Goal: Information Seeking & Learning: Find specific fact

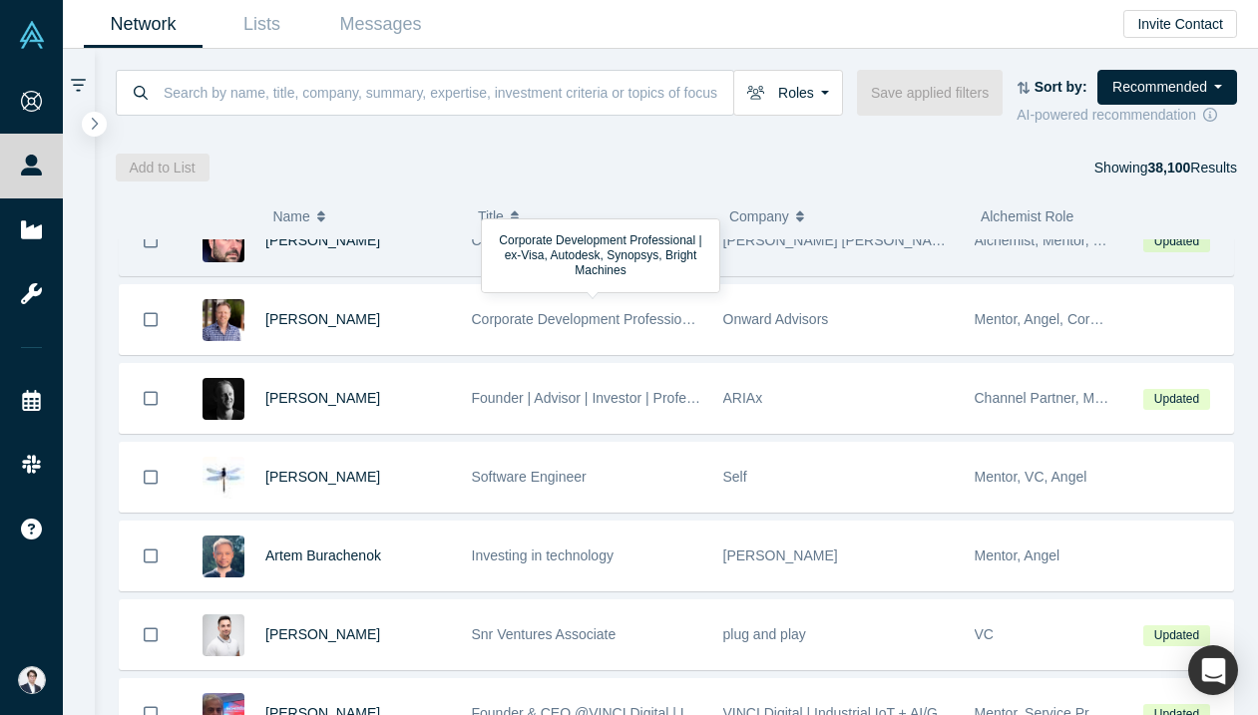
scroll to position [33, 0]
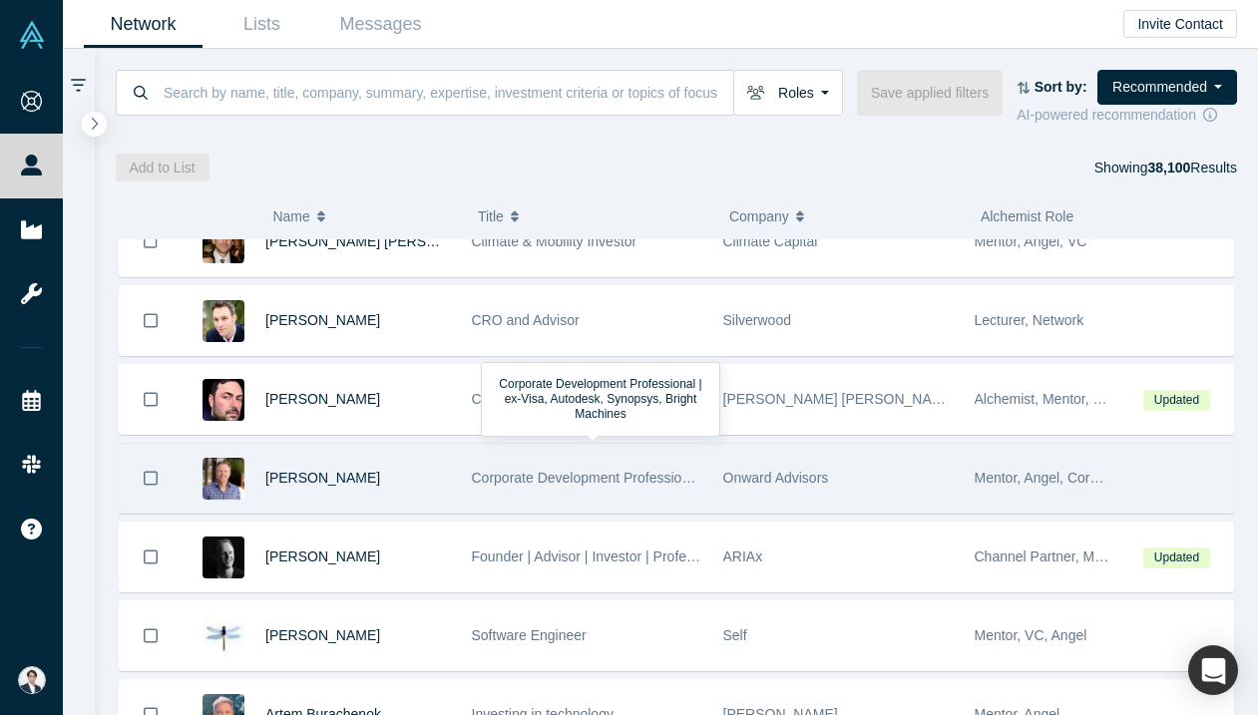
click at [602, 470] on span "Corporate Development Professional | ex-Visa, Autodesk, Synopsys, Bright Machin…" at bounding box center [736, 478] width 528 height 16
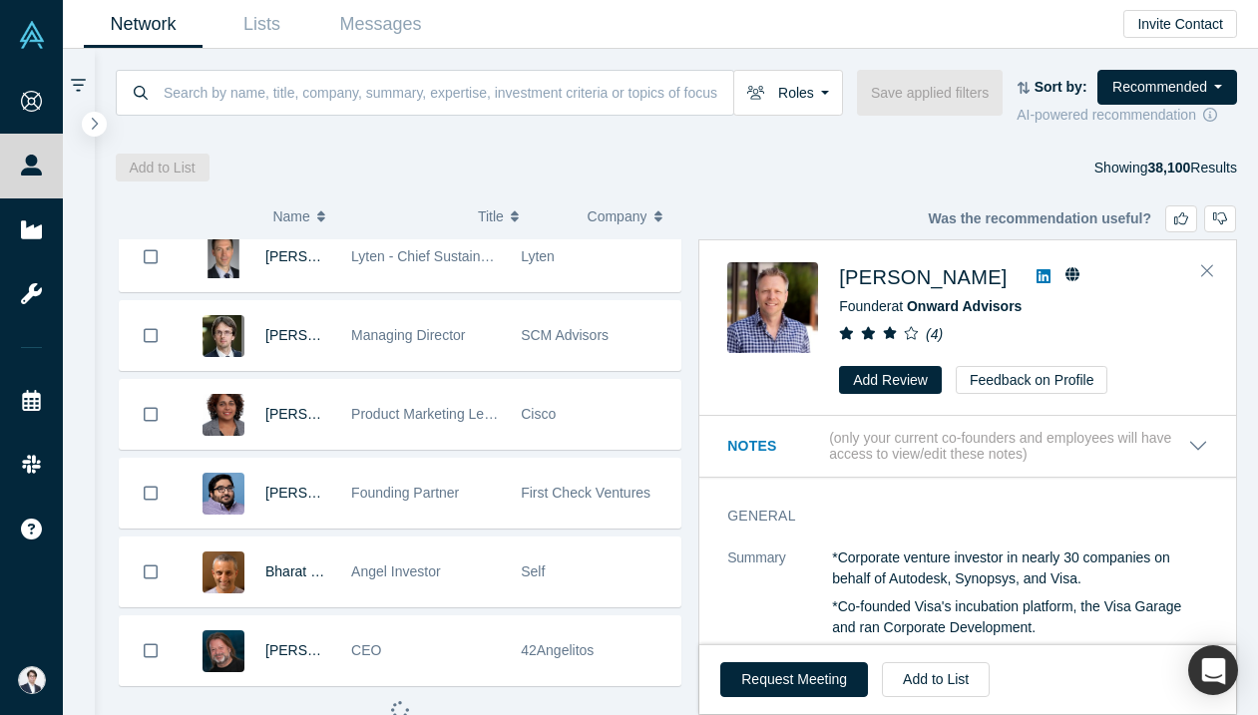
scroll to position [1133, 0]
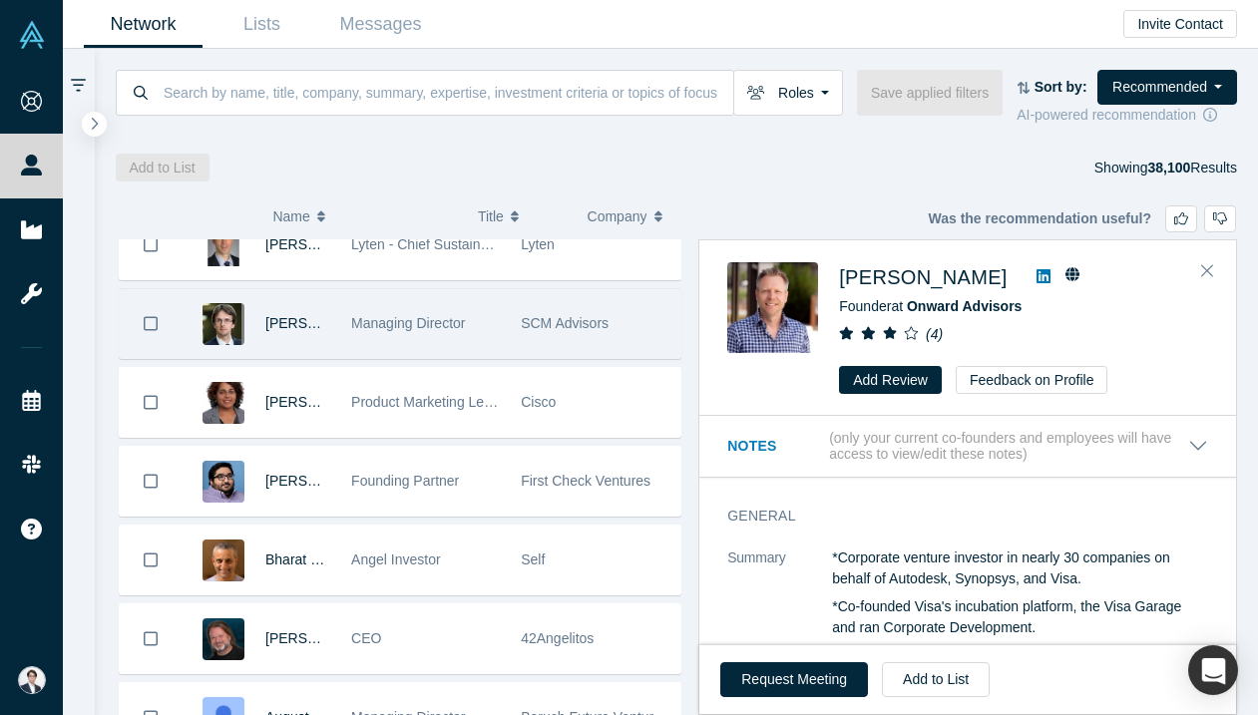
click at [534, 334] on div "SCM Advisors" at bounding box center [595, 323] width 149 height 69
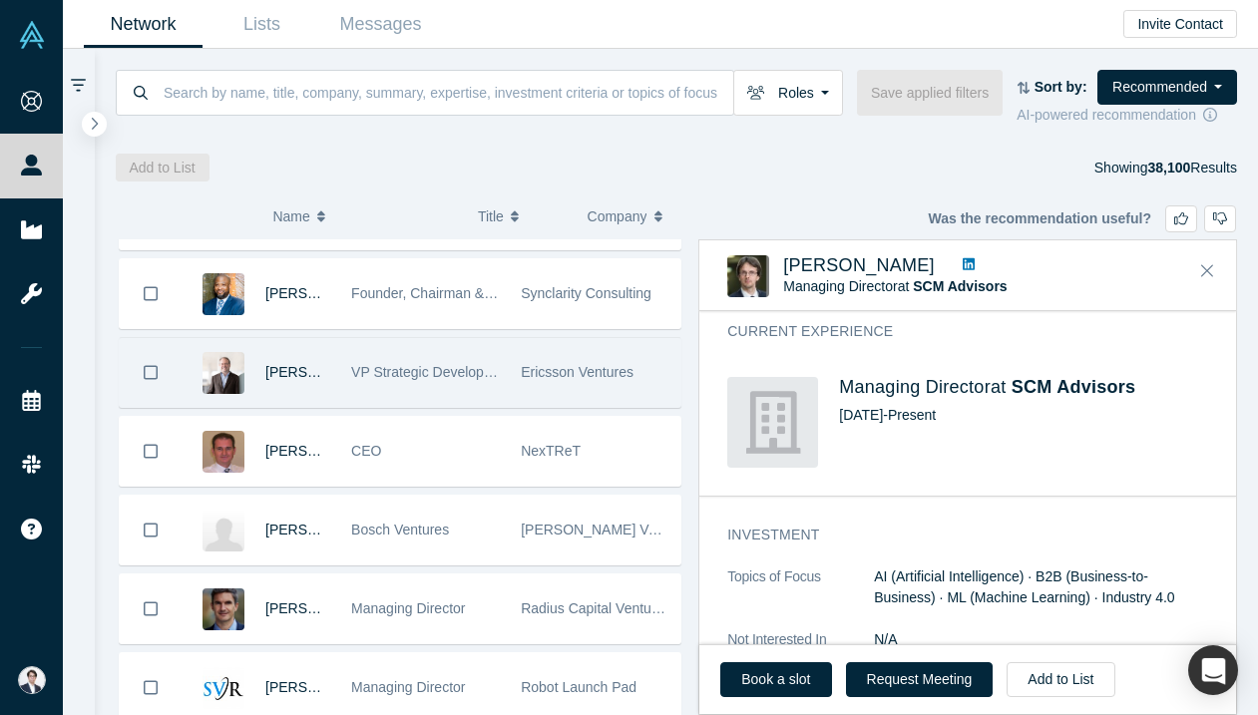
scroll to position [2004, 0]
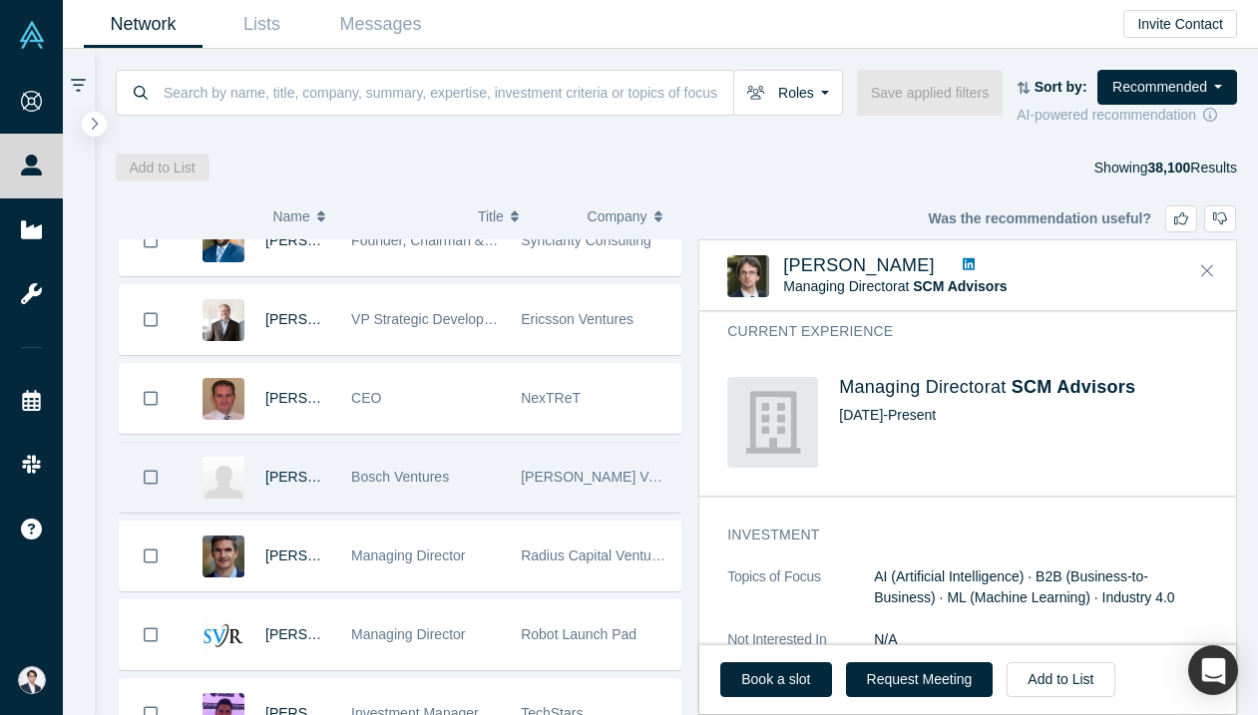
click at [519, 509] on div "[PERSON_NAME] Venture Capital" at bounding box center [596, 477] width 170 height 69
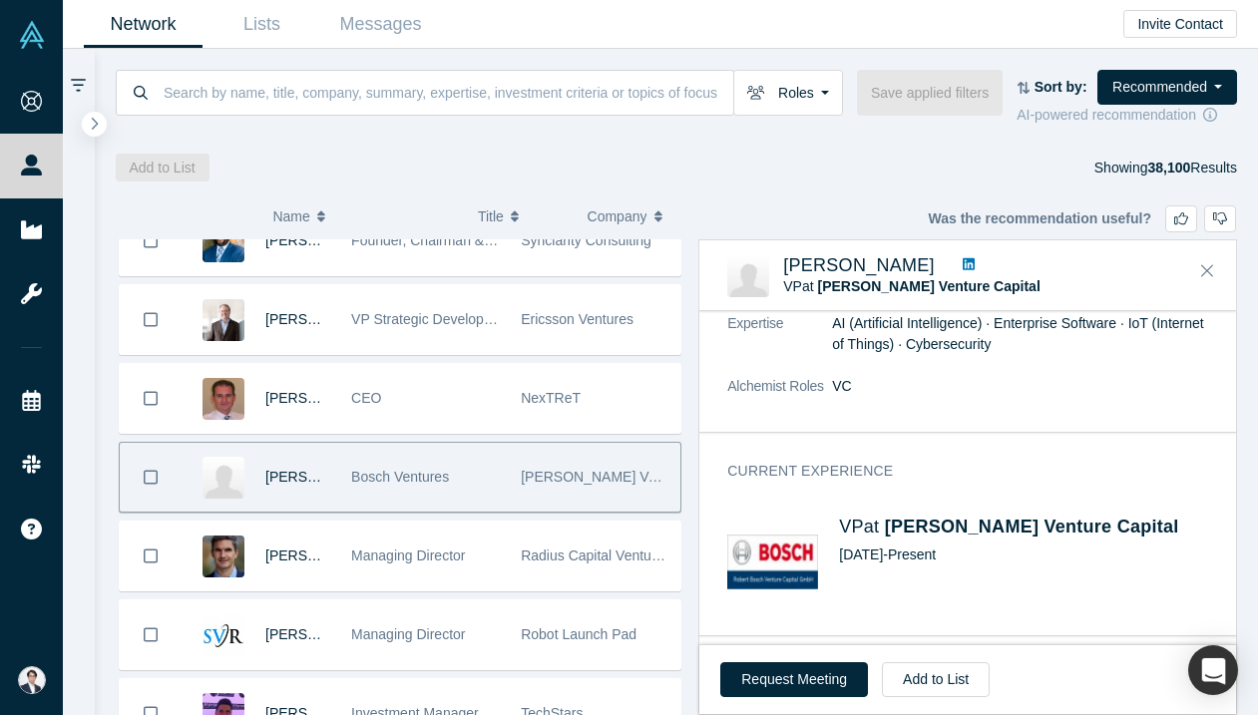
scroll to position [537, 0]
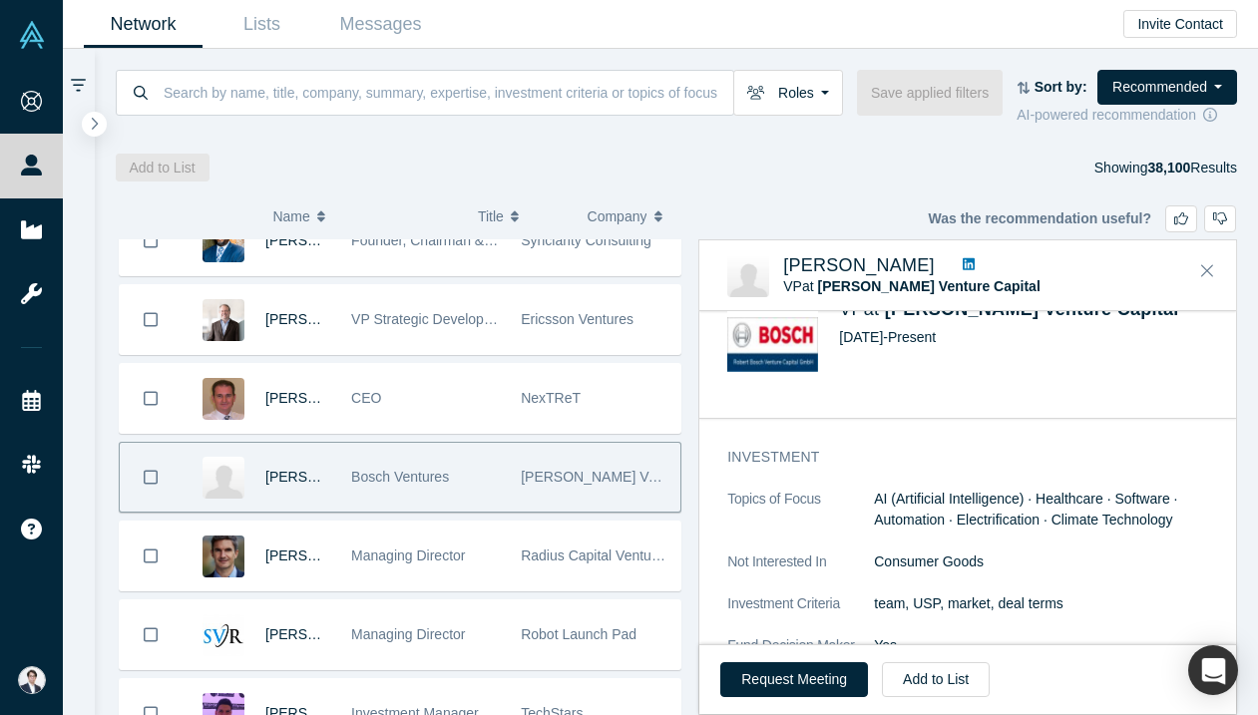
click at [955, 271] on link at bounding box center [968, 265] width 26 height 21
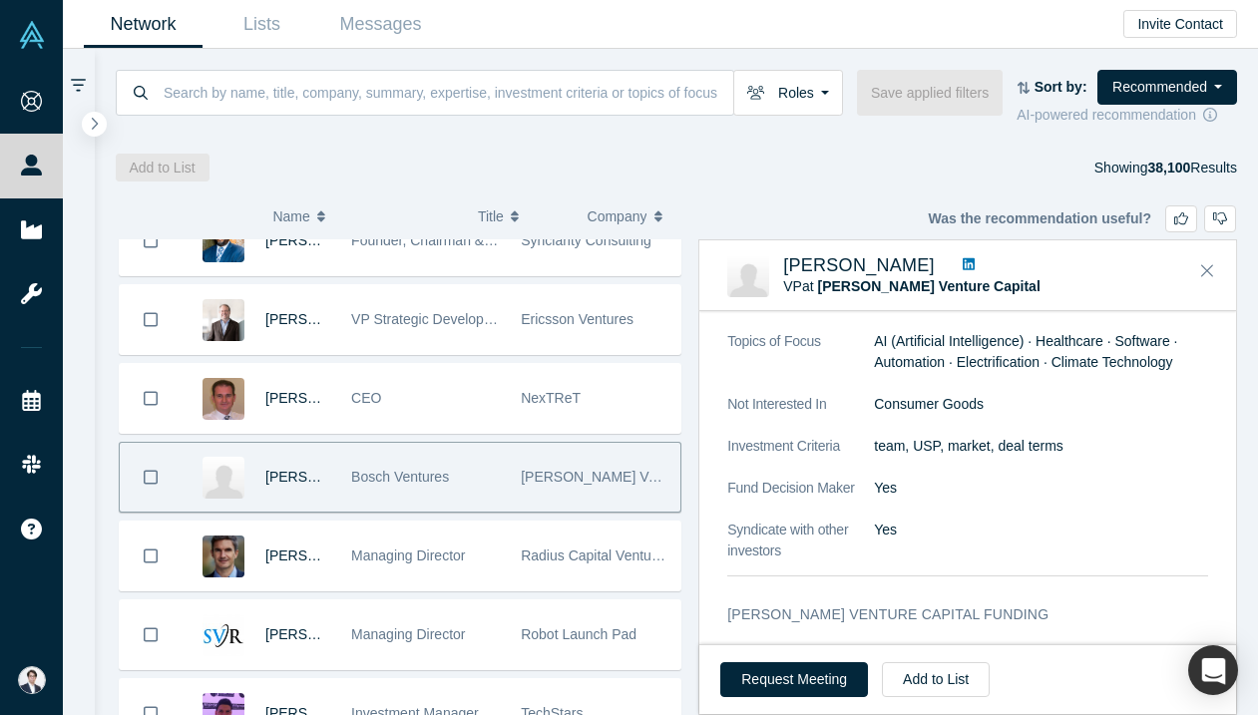
click at [939, 646] on div "Request Meeting Add to List" at bounding box center [967, 679] width 537 height 70
click at [939, 665] on button "Add to List" at bounding box center [936, 679] width 108 height 35
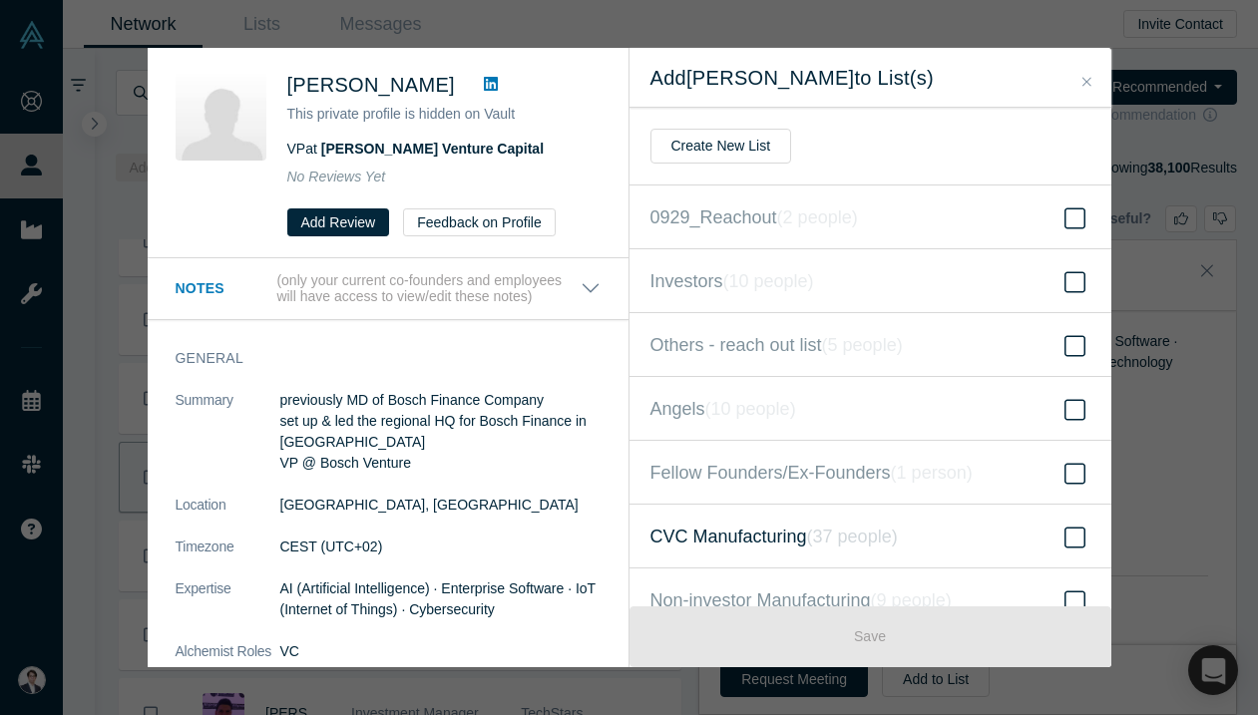
click at [877, 520] on label "CVC Manufacturing ( 37 people )" at bounding box center [870, 537] width 482 height 64
click at [0, 0] on input "CVC Manufacturing ( 37 people )" at bounding box center [0, 0] width 0 height 0
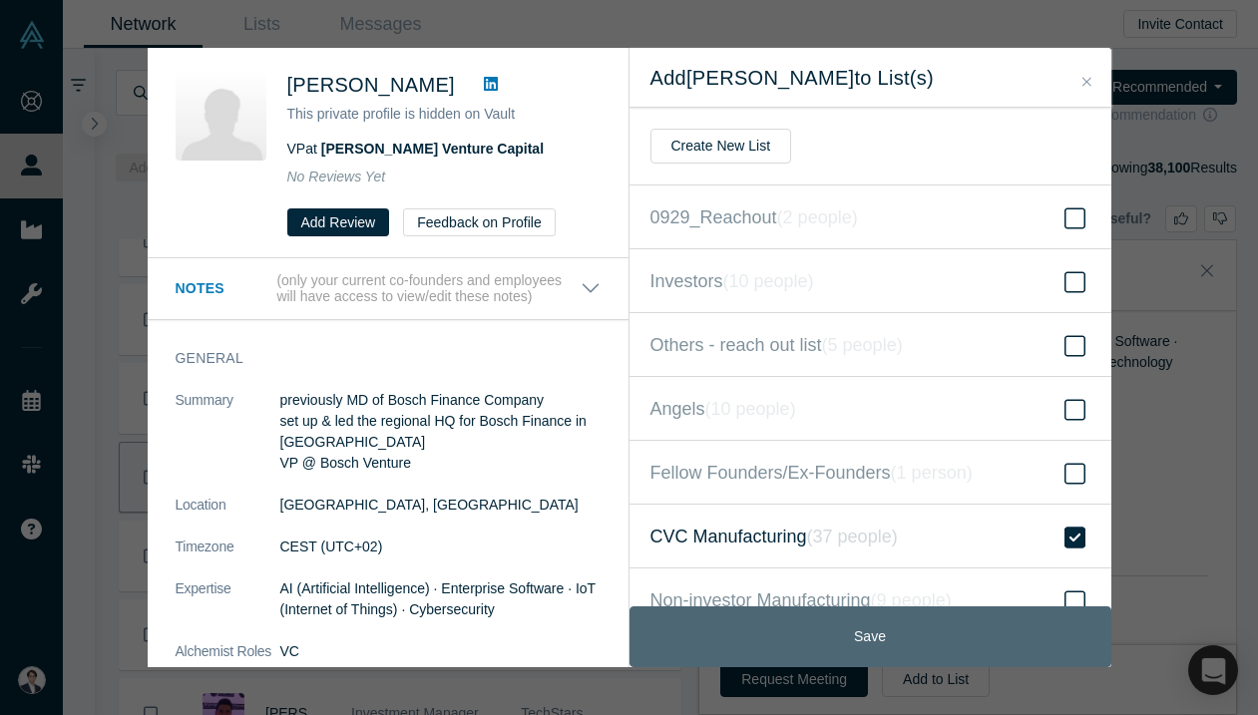
click at [876, 615] on button "Save" at bounding box center [870, 636] width 482 height 61
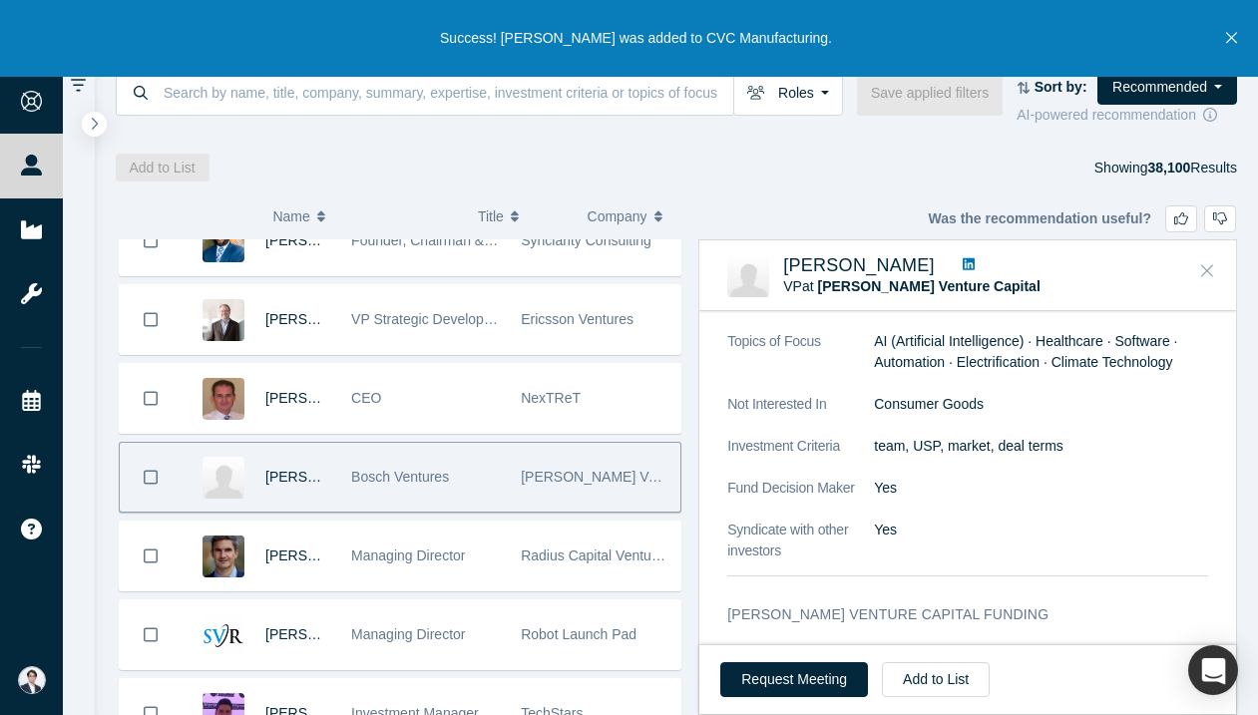
click at [1212, 271] on button "Close" at bounding box center [1207, 271] width 30 height 32
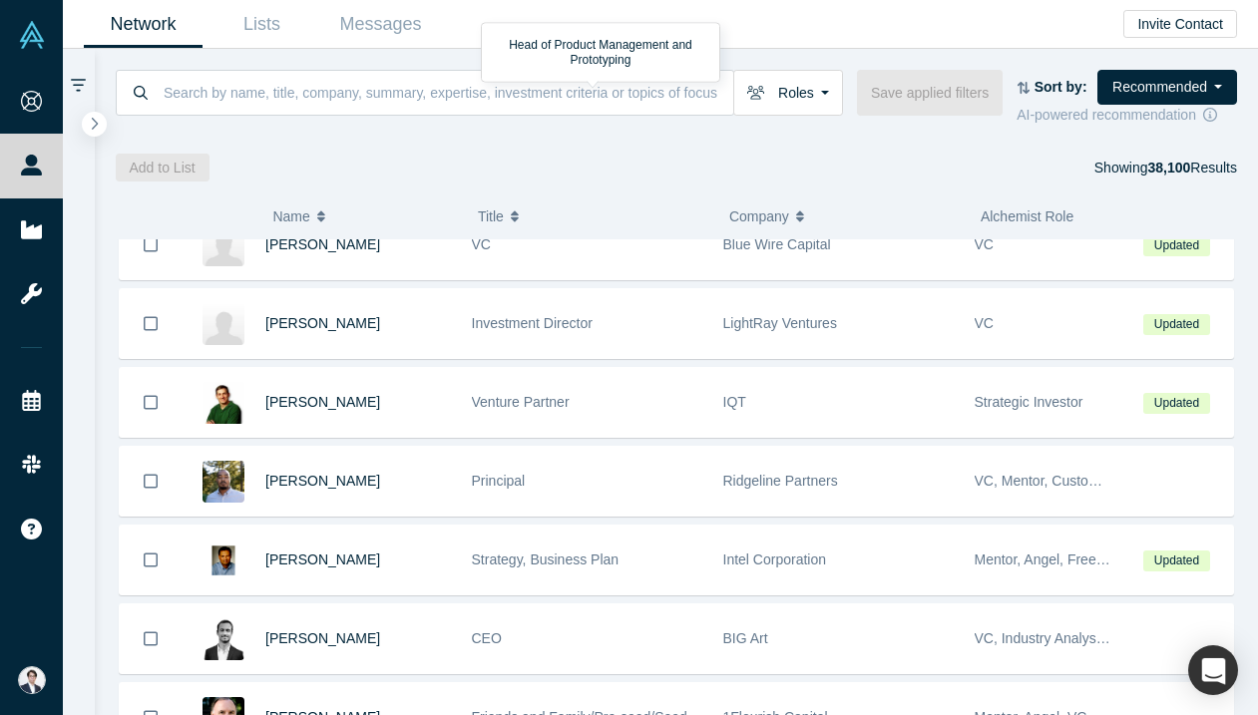
scroll to position [4957, 0]
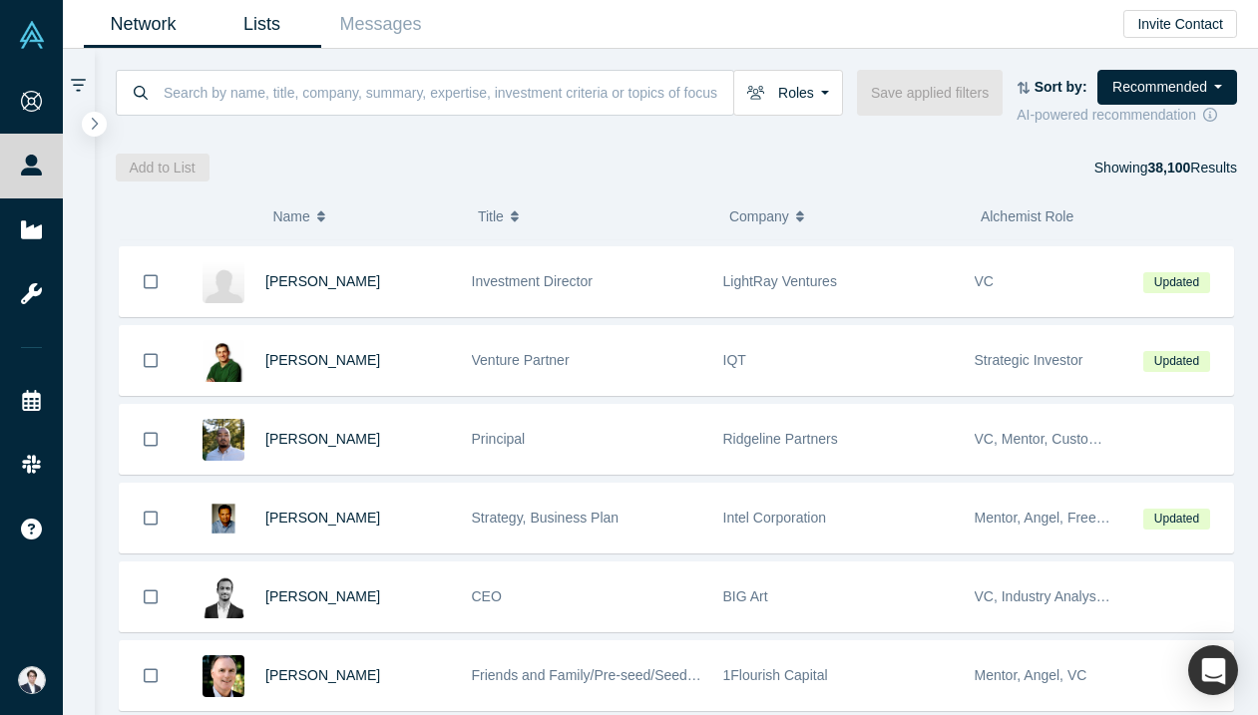
click at [255, 24] on link "Lists" at bounding box center [261, 24] width 119 height 47
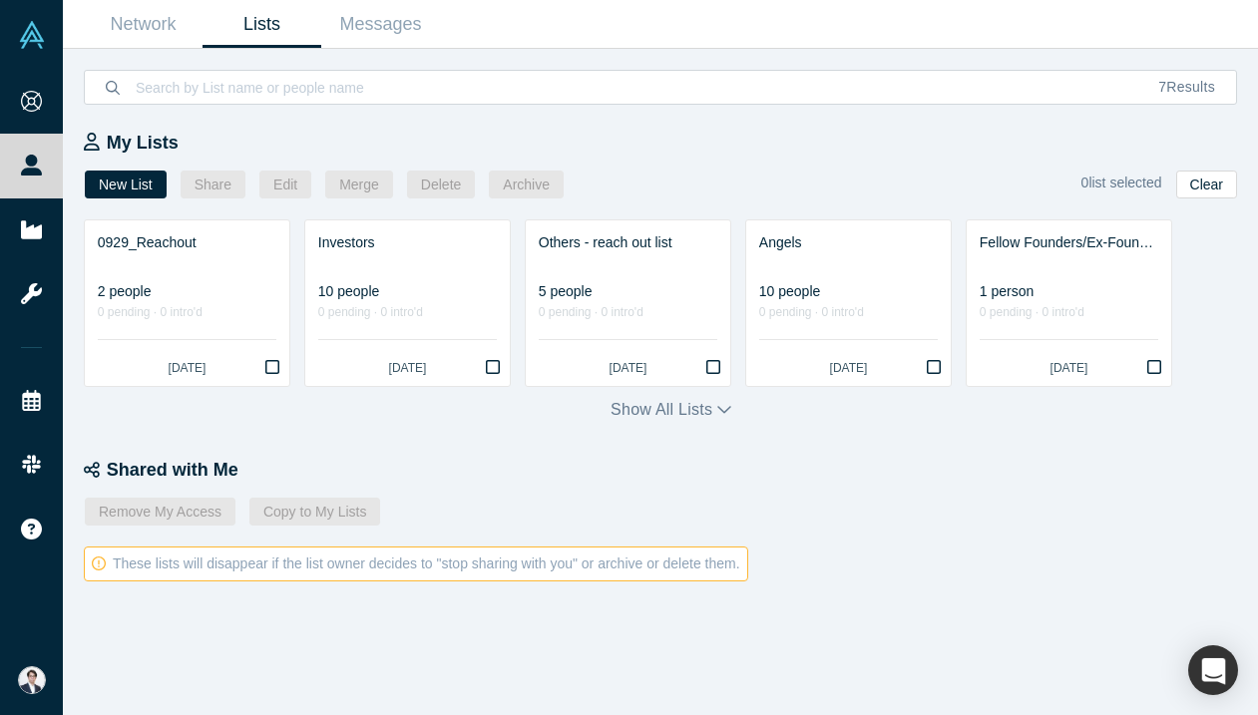
click at [931, 185] on div "New List Share Edit Merge Delete Archive" at bounding box center [579, 185] width 989 height 28
click at [186, 35] on link "Network" at bounding box center [143, 24] width 119 height 47
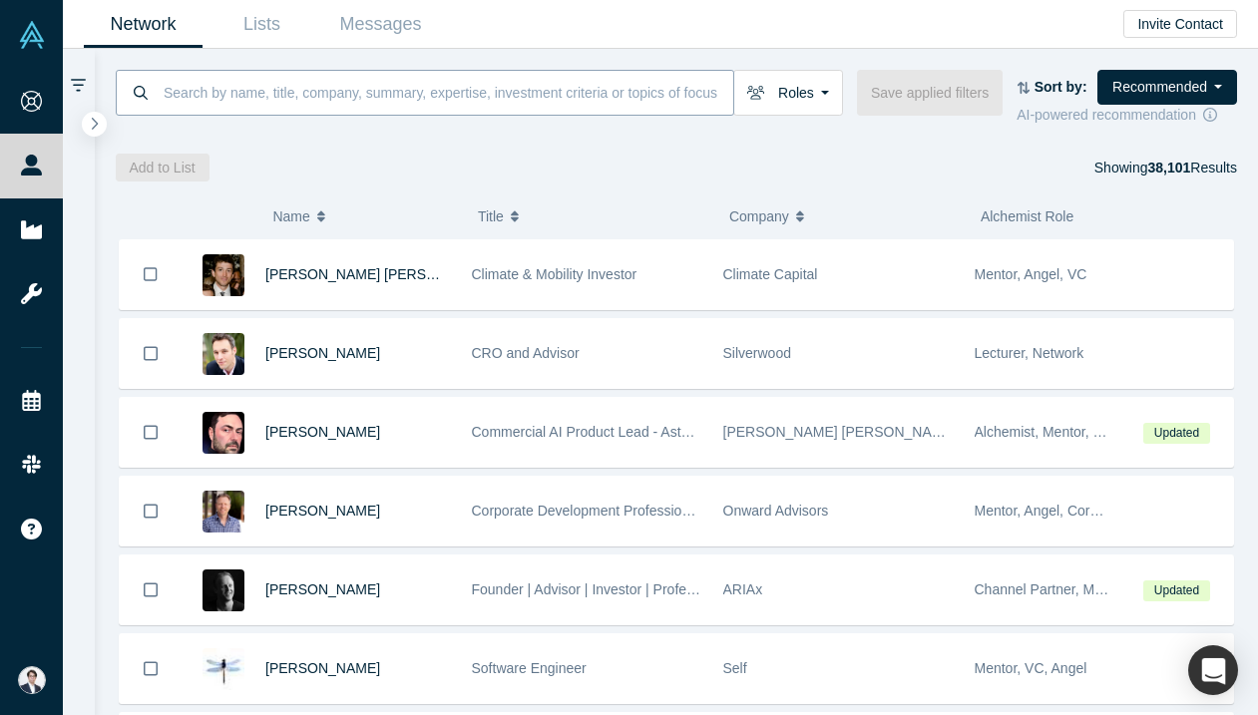
click at [382, 100] on input at bounding box center [447, 92] width 571 height 47
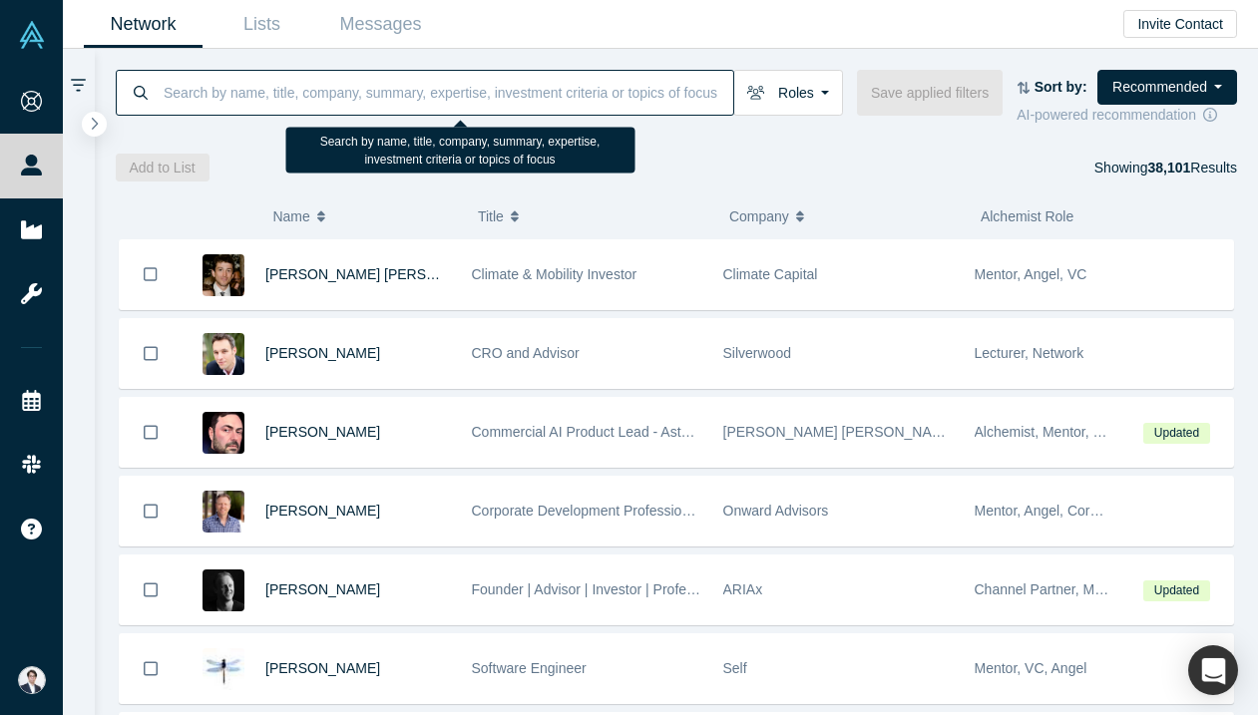
paste input "ASMPT"
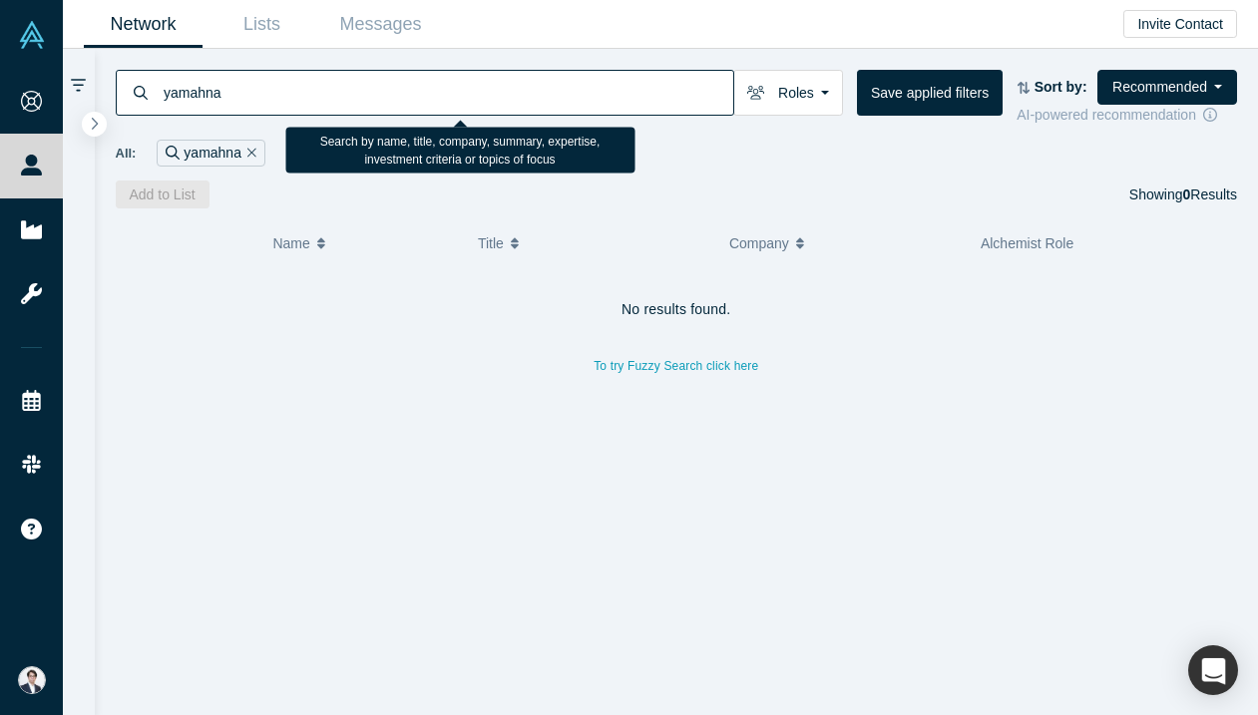
click at [289, 82] on input "yamahna" at bounding box center [447, 92] width 571 height 47
click at [267, 107] on input "yamahna" at bounding box center [447, 92] width 571 height 47
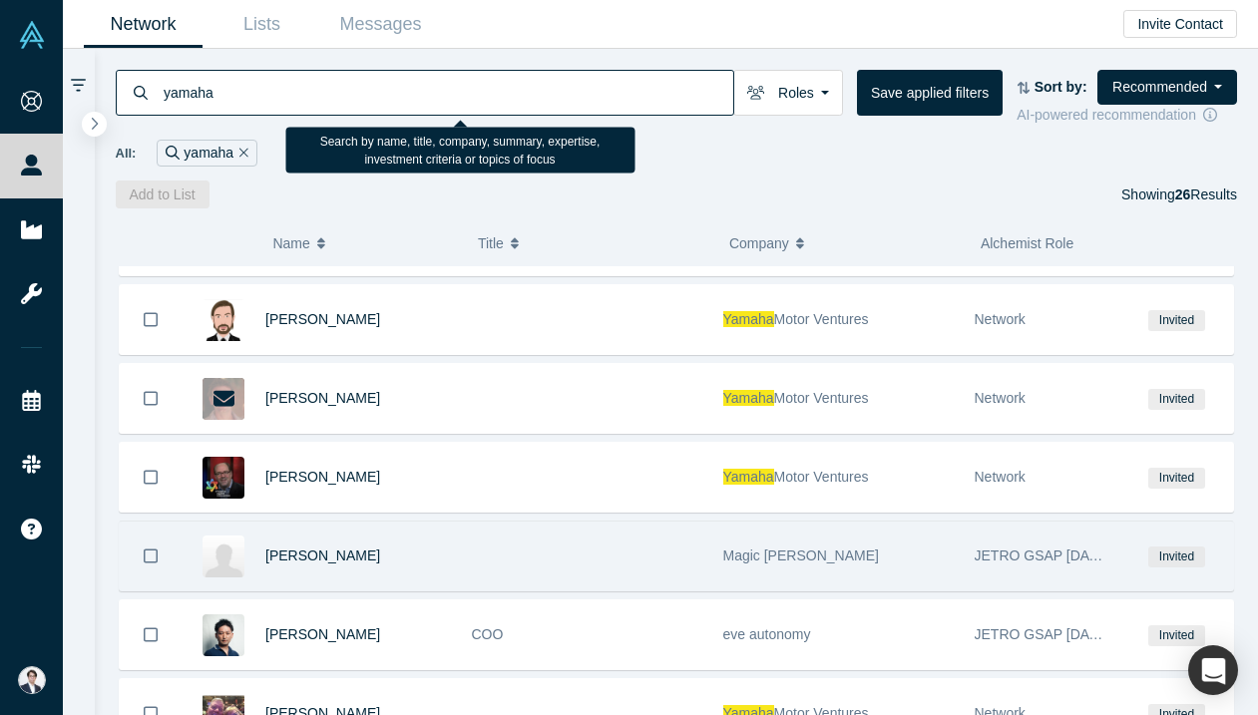
scroll to position [428, 0]
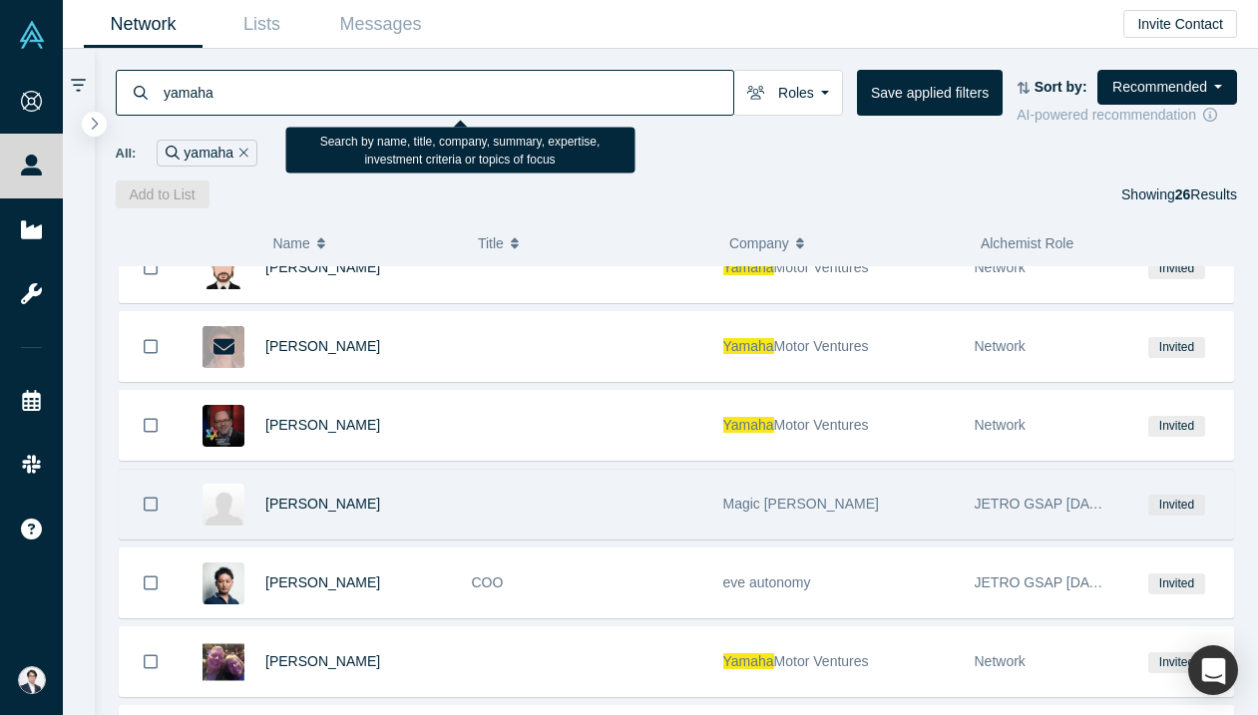
click at [765, 519] on div "Magic [PERSON_NAME]" at bounding box center [838, 504] width 230 height 69
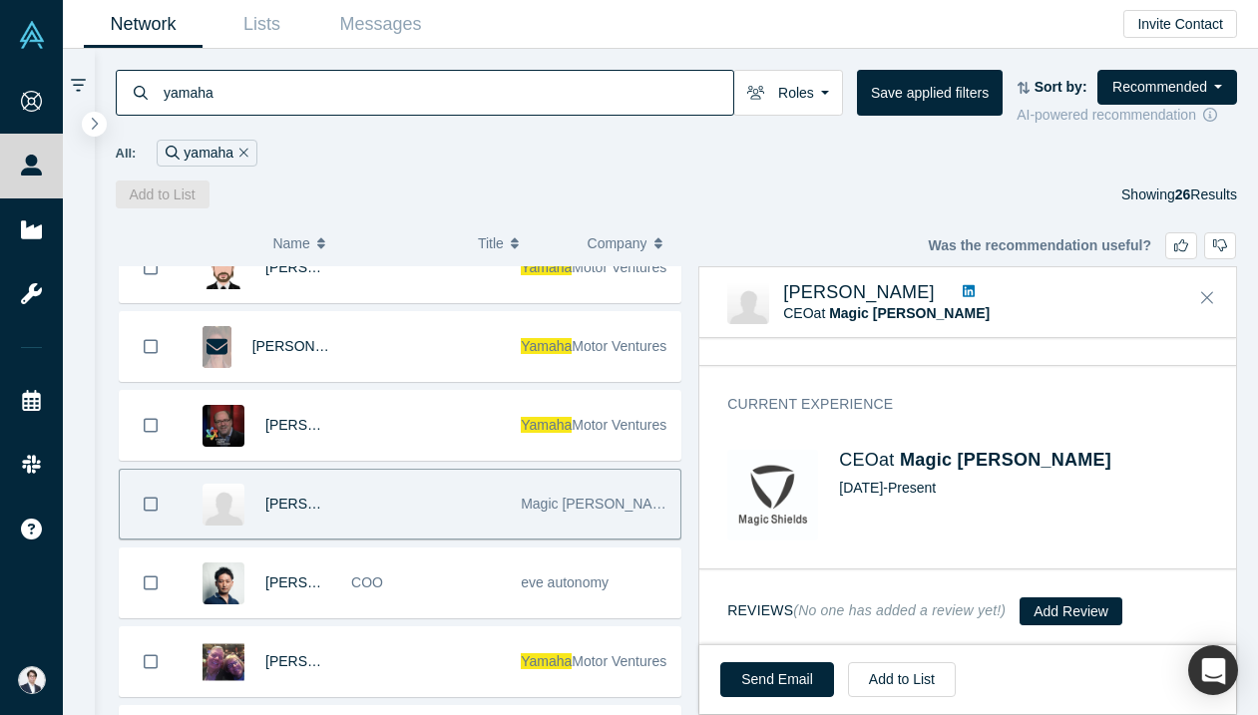
scroll to position [631, 0]
click at [974, 288] on icon at bounding box center [968, 291] width 12 height 12
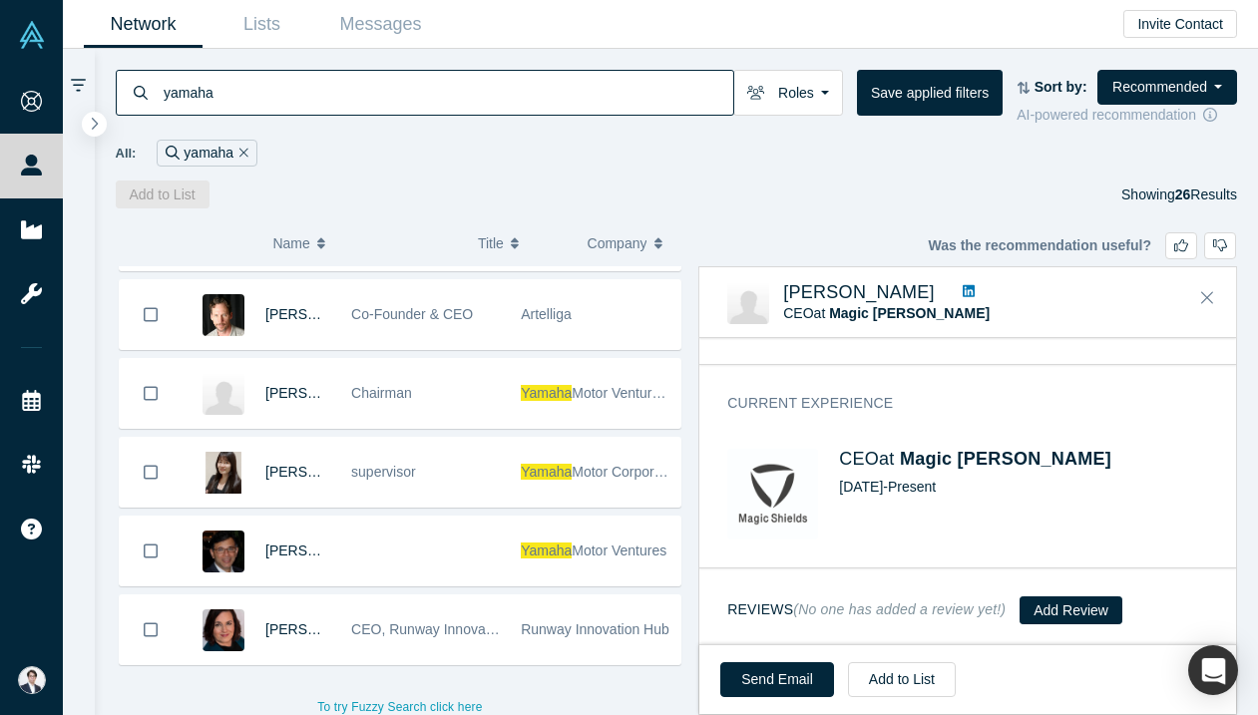
scroll to position [1647, 0]
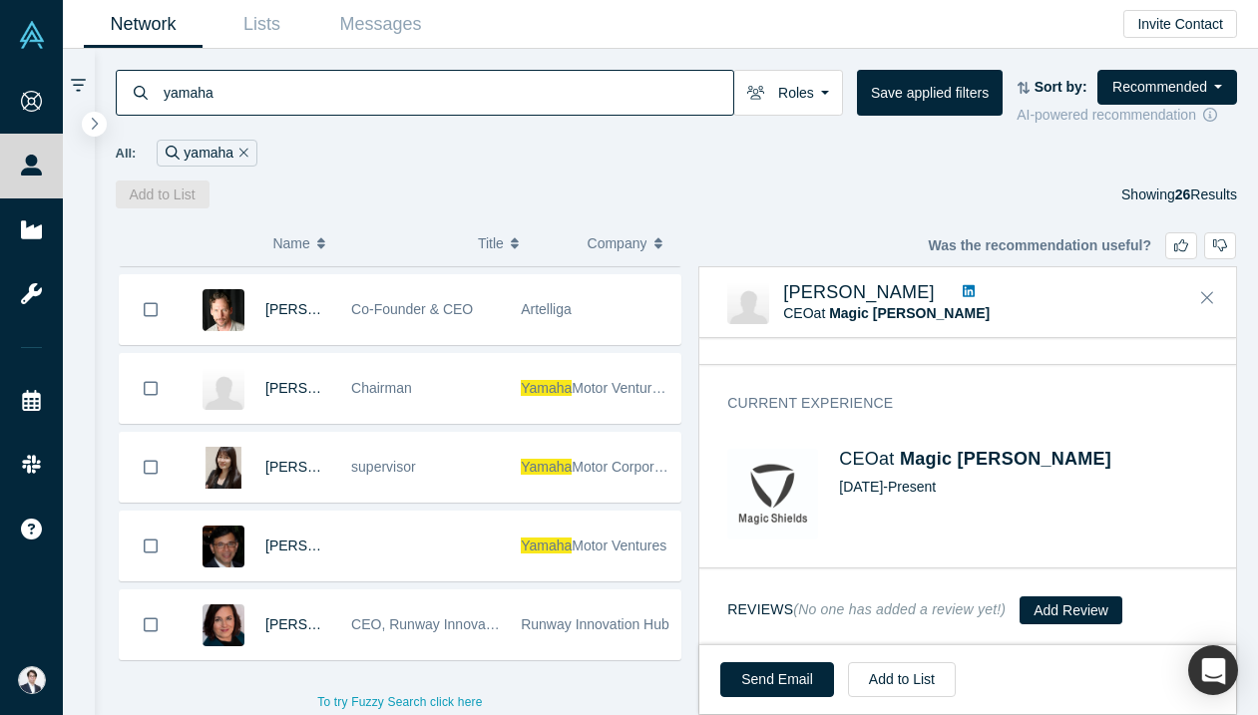
click at [294, 100] on input "yamaha" at bounding box center [447, 92] width 571 height 47
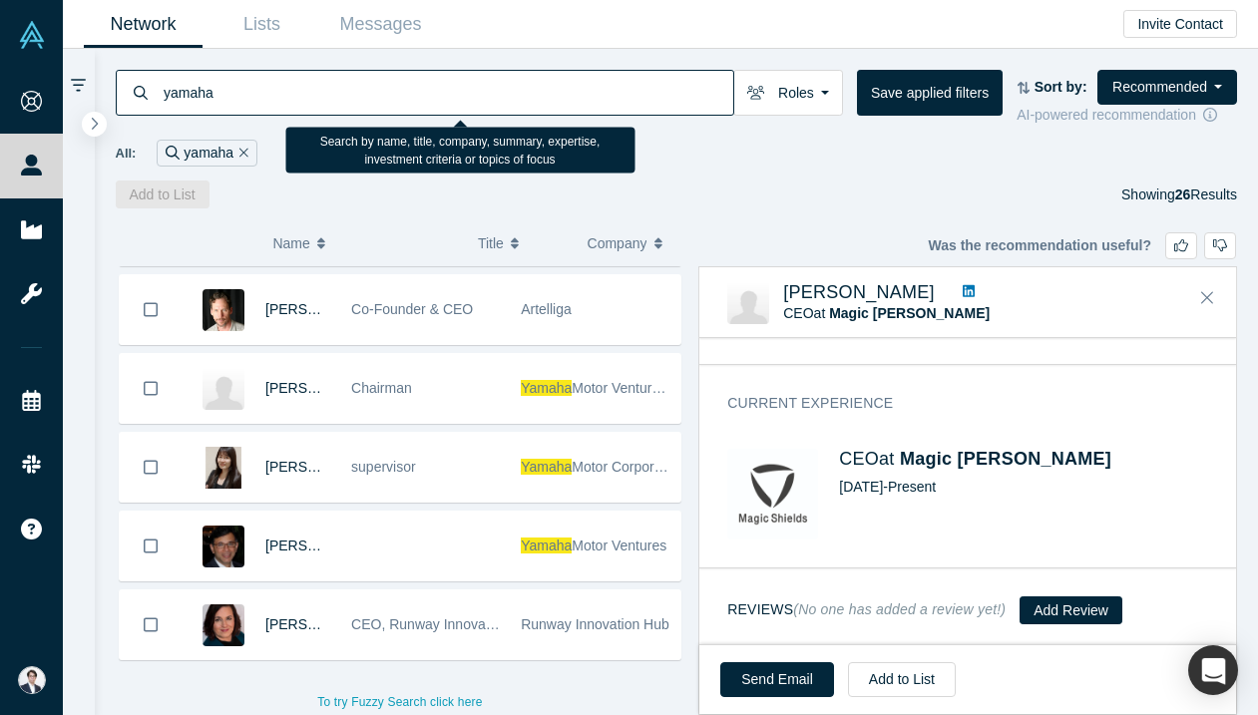
paste input "JUKI Corporation"
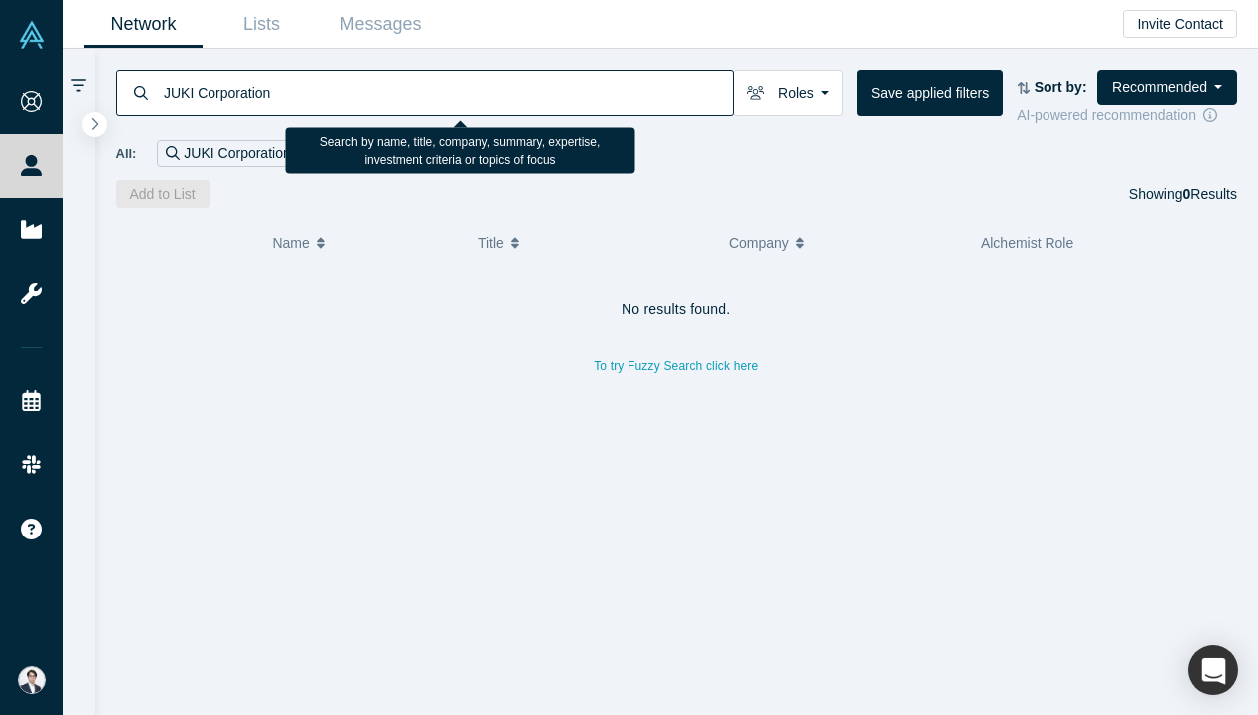
paste input "Universal Instruments"
click at [358, 104] on input "Universal Instruments" at bounding box center [447, 92] width 571 height 47
paste input "Hanwha Precision Machinery"
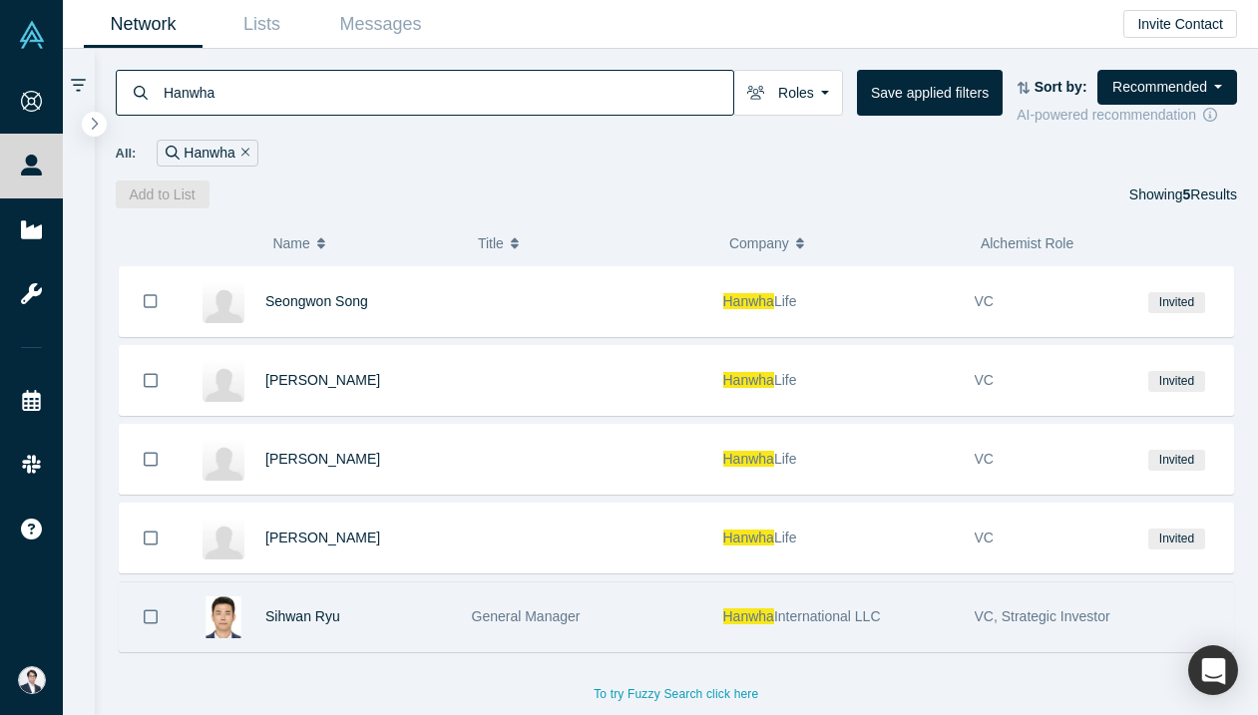
click at [879, 604] on div "Hanwha International LLC" at bounding box center [838, 616] width 230 height 69
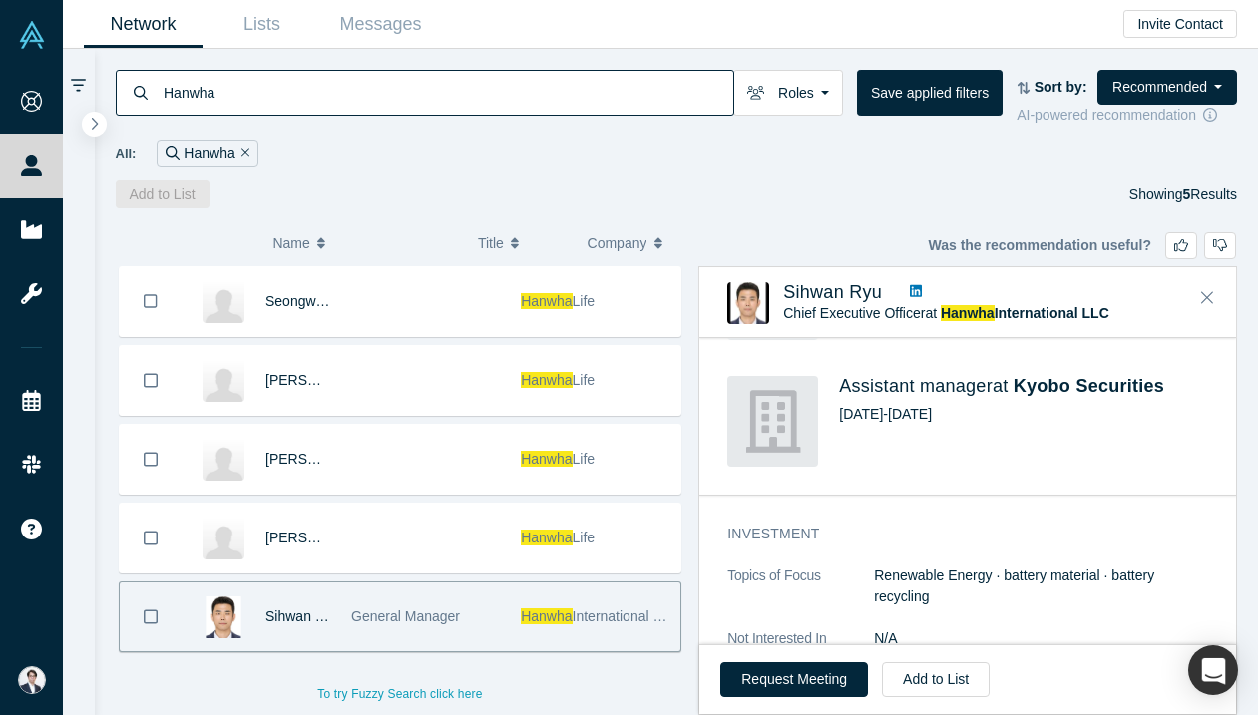
scroll to position [1126, 0]
click at [928, 291] on link at bounding box center [916, 292] width 26 height 21
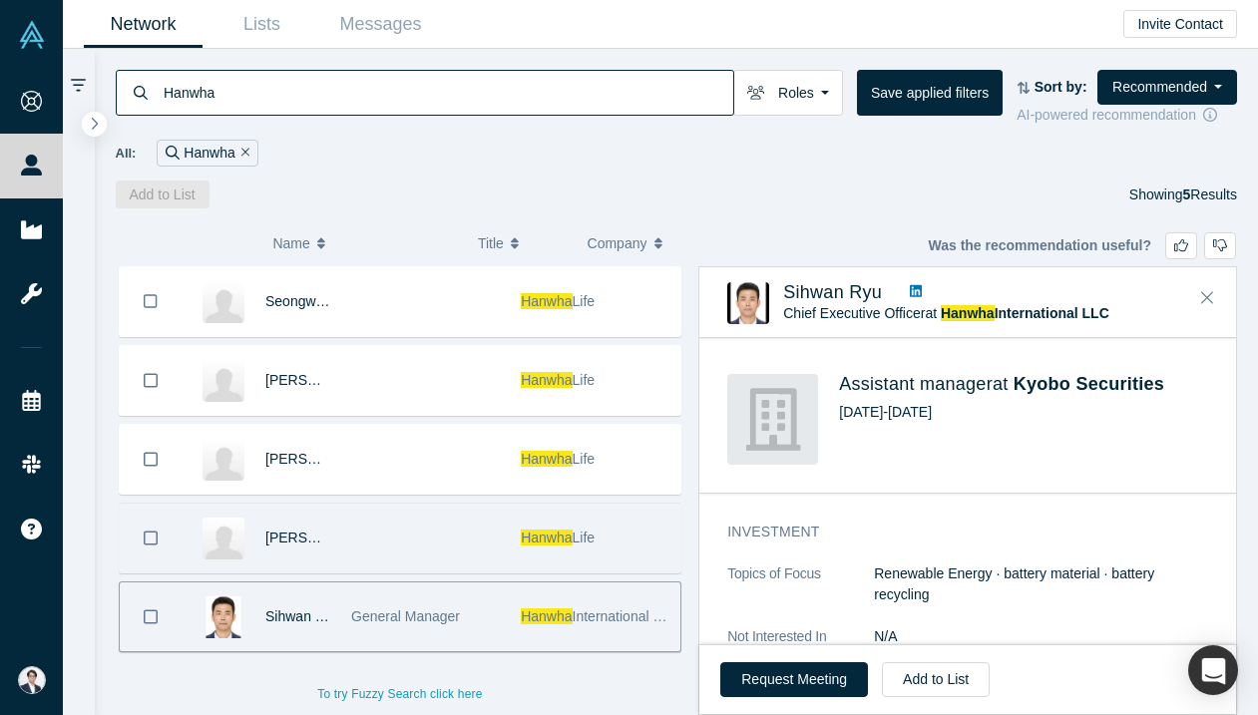
click at [512, 525] on div "Hanwha Life" at bounding box center [596, 538] width 170 height 69
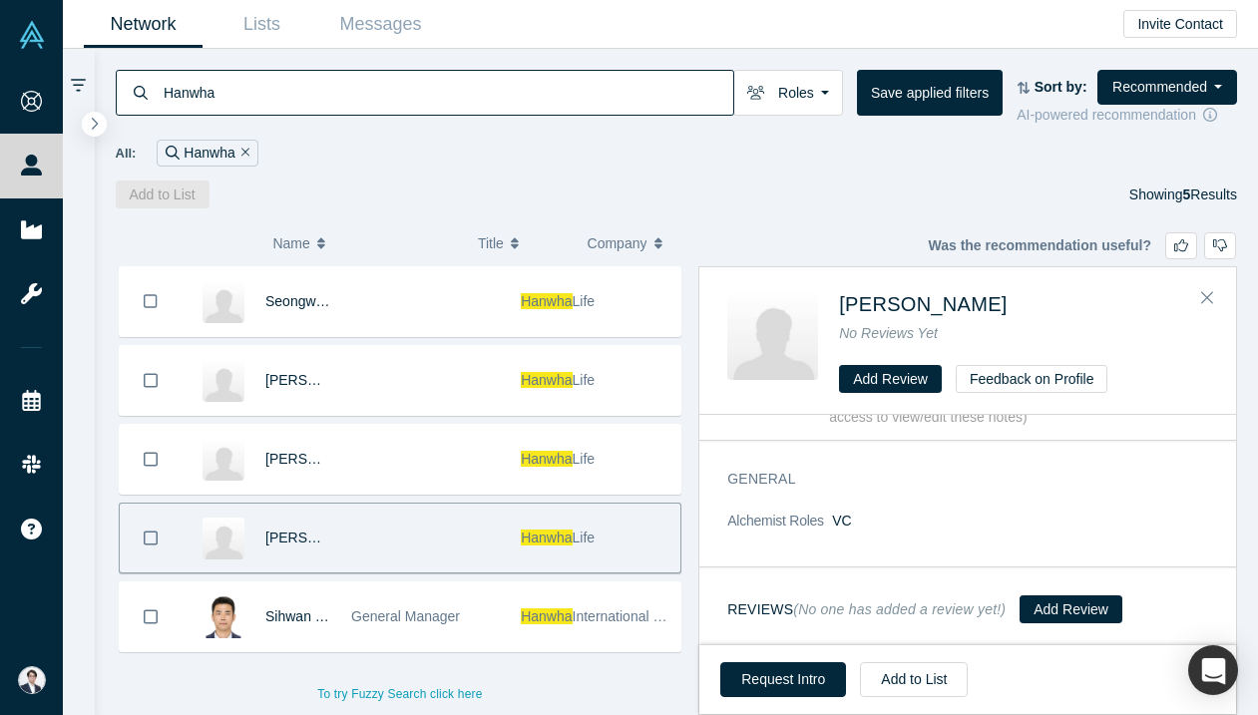
scroll to position [0, 0]
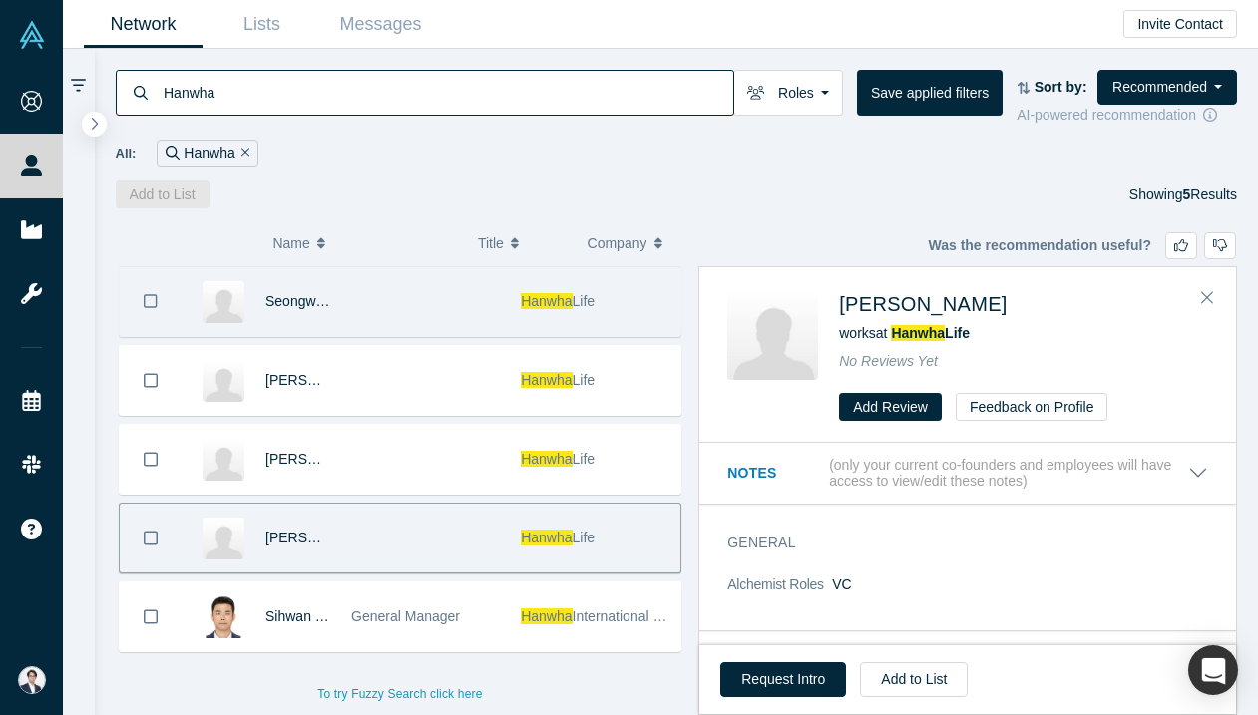
click at [482, 294] on div at bounding box center [426, 301] width 170 height 69
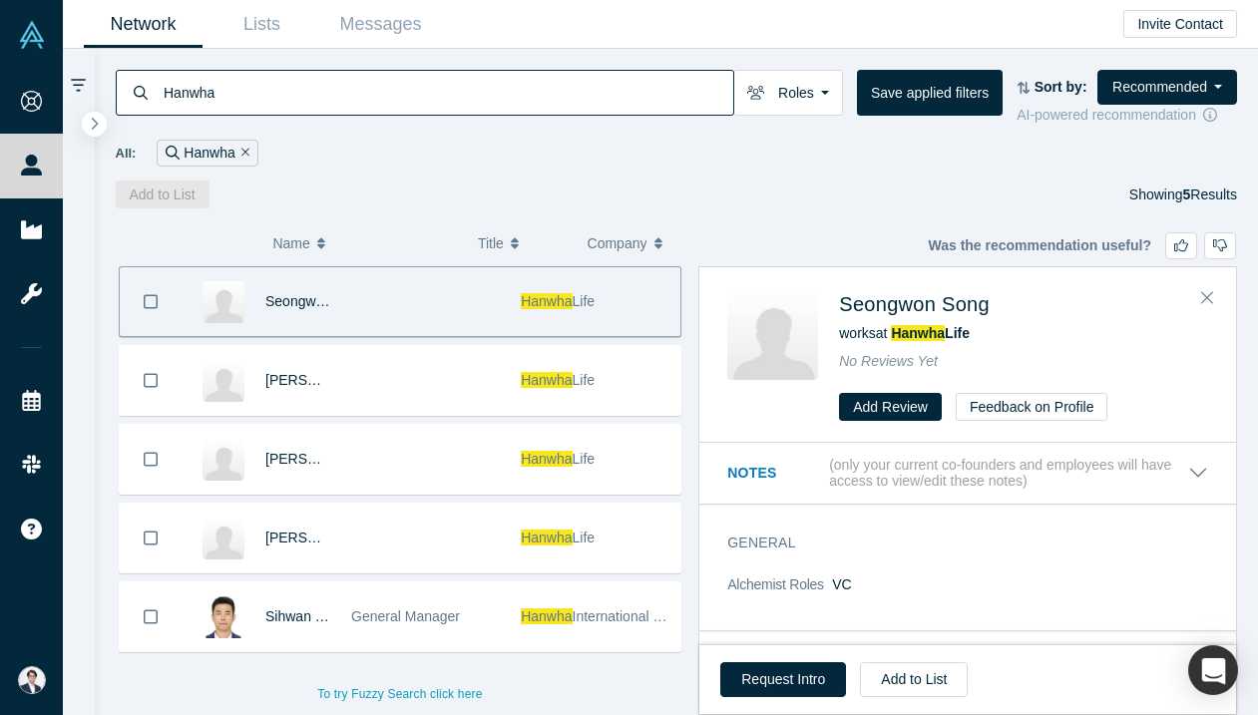
click at [329, 82] on input "Hanwha" at bounding box center [447, 92] width 571 height 47
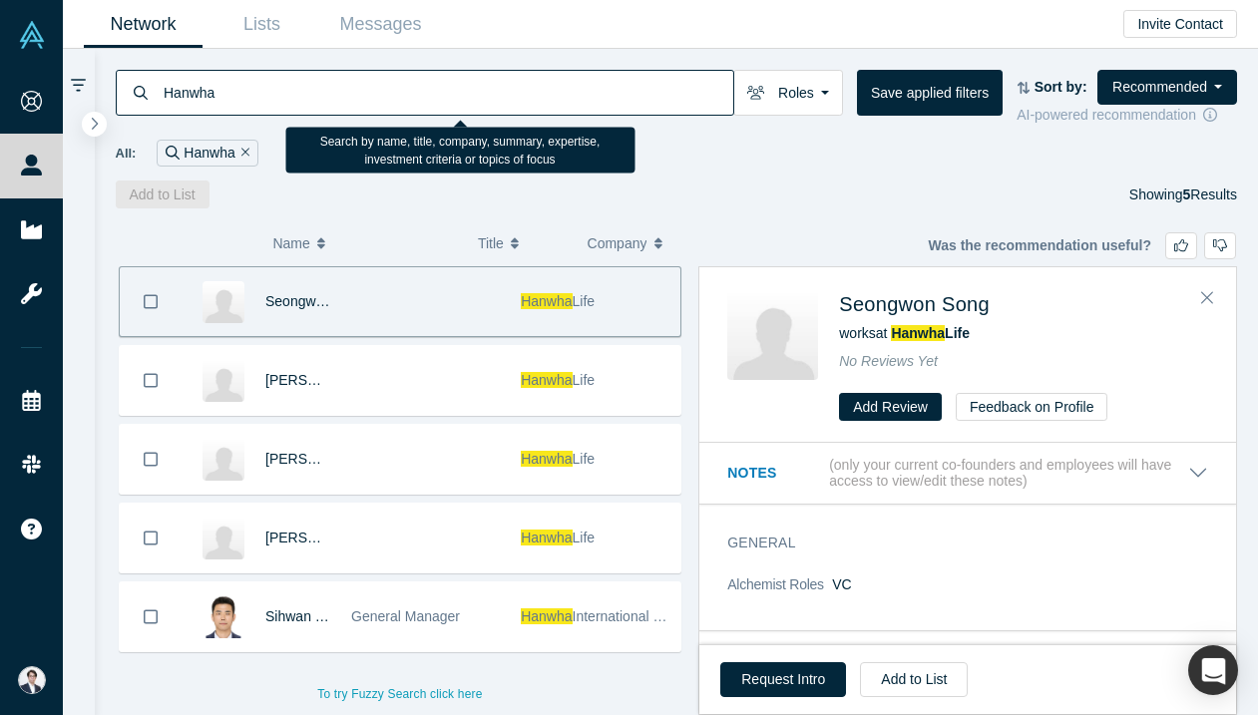
paste input "Mycronic"
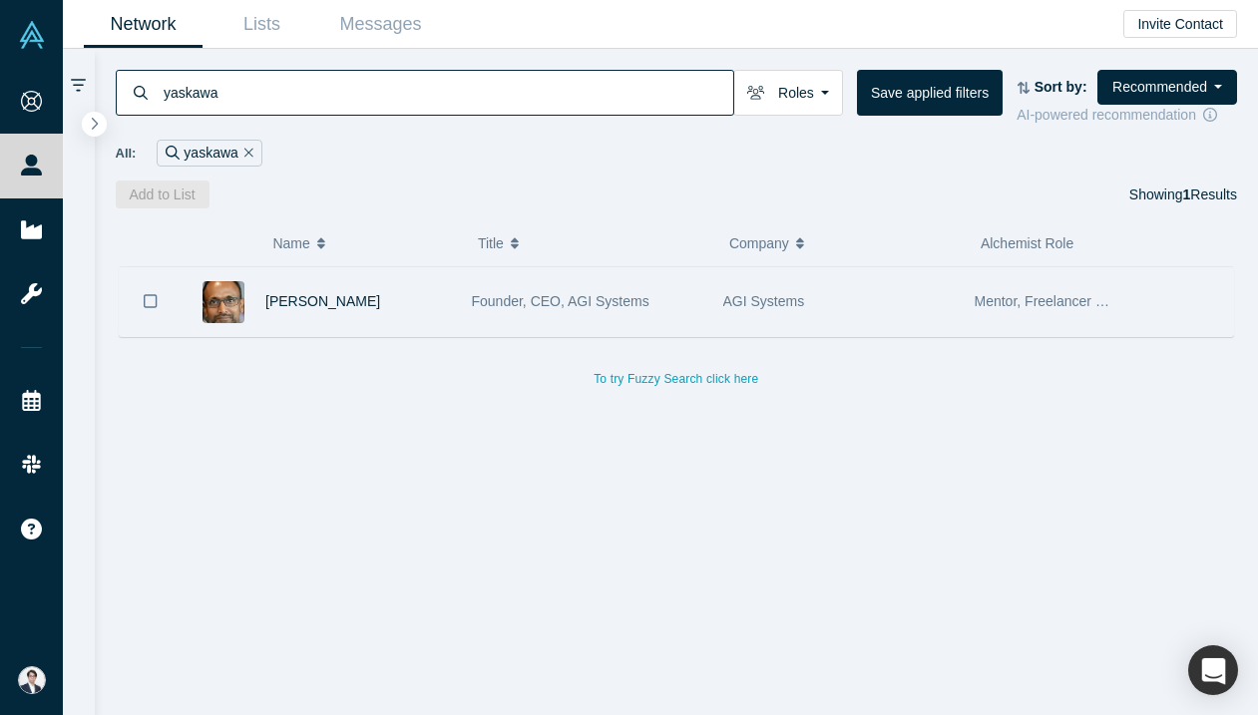
click at [535, 295] on span "Founder, CEO, AGI Systems" at bounding box center [561, 301] width 178 height 16
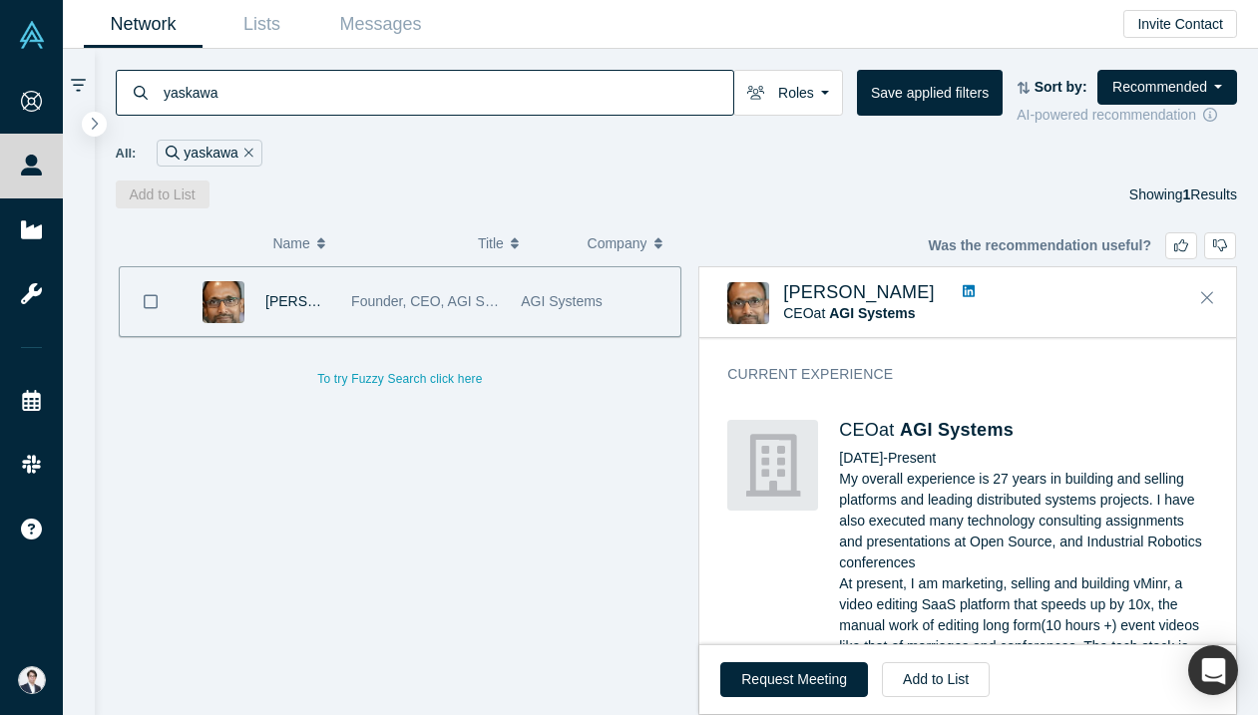
scroll to position [1232, 0]
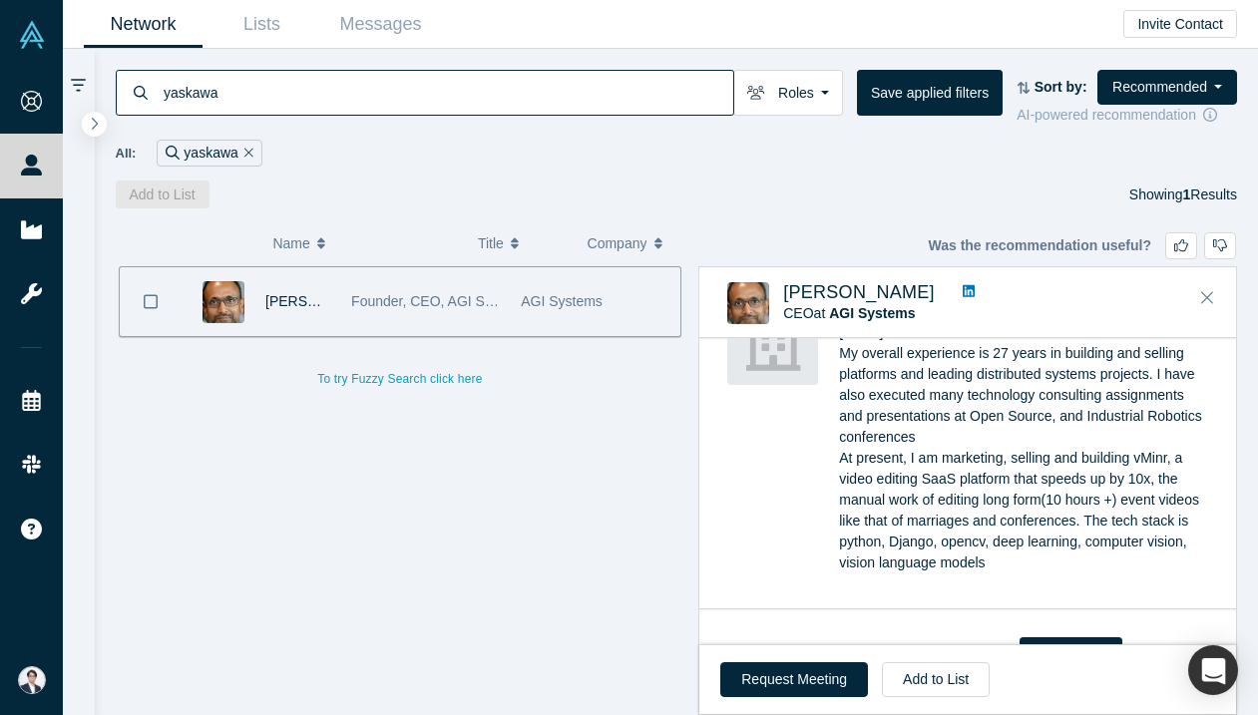
click at [955, 289] on link at bounding box center [968, 292] width 26 height 21
click at [345, 96] on input "yaskawa" at bounding box center [447, 92] width 571 height 47
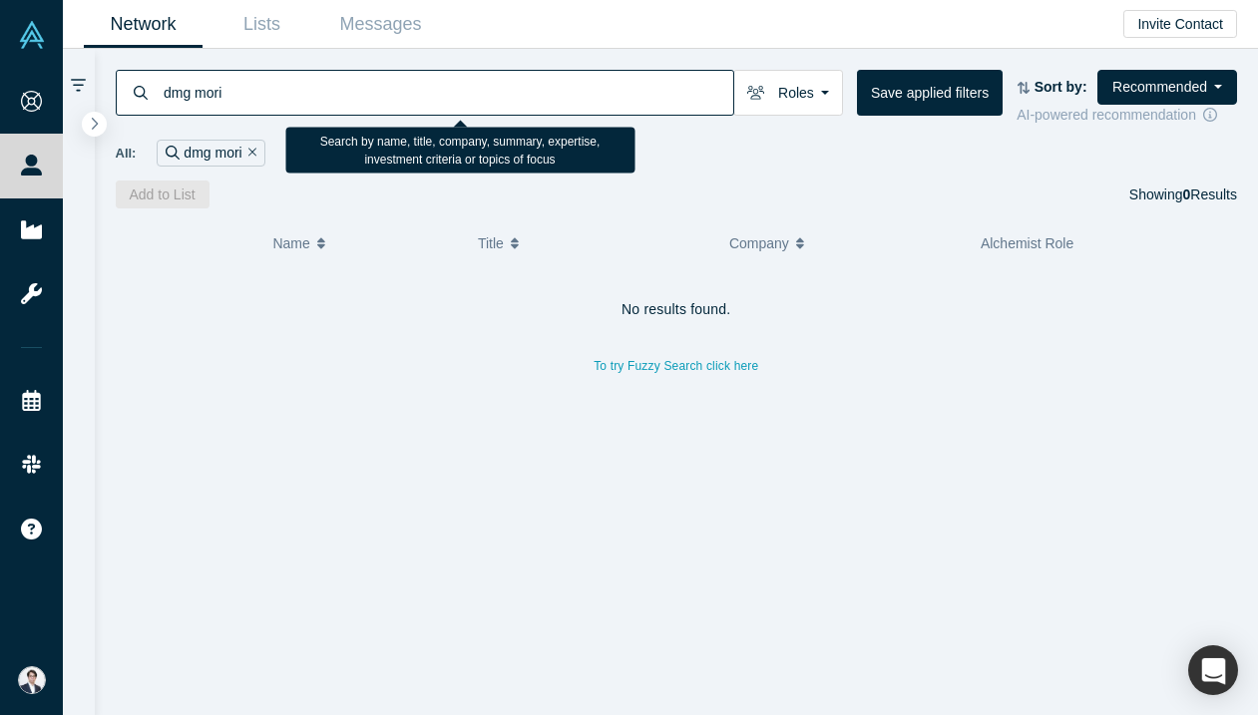
click at [292, 105] on input "dmg mori" at bounding box center [447, 92] width 571 height 47
type input "dmg"
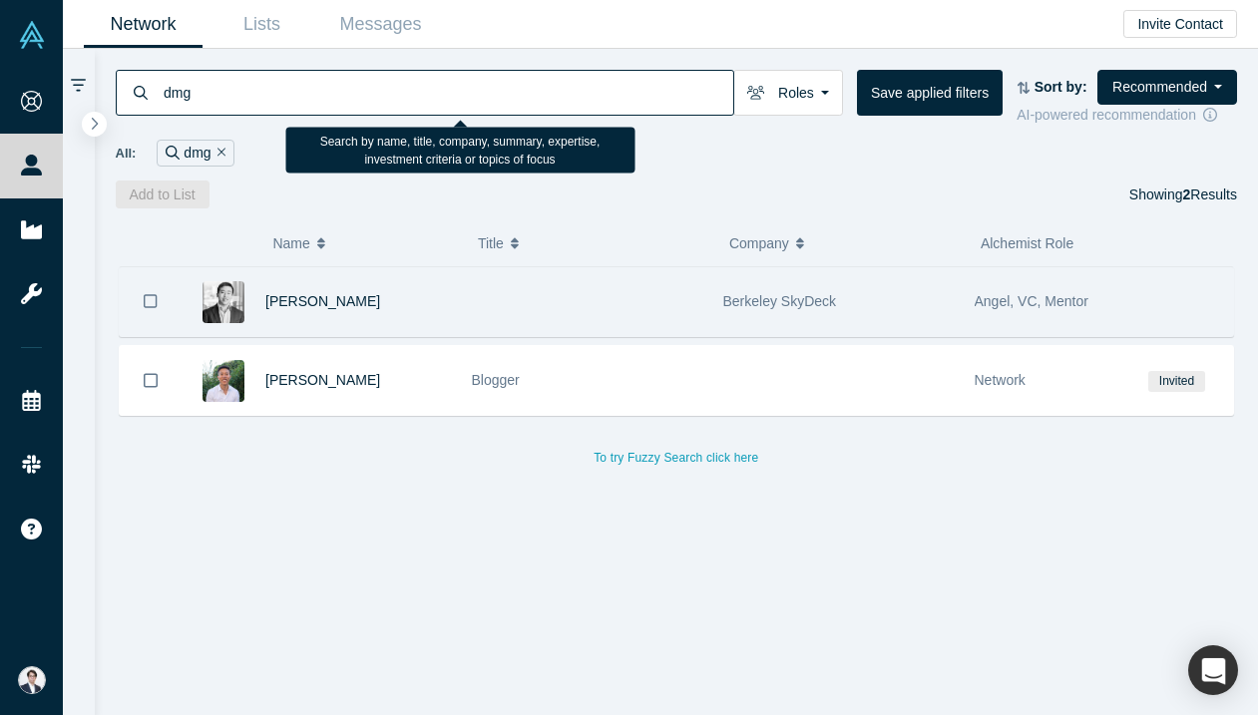
click at [1142, 309] on div at bounding box center [1177, 301] width 112 height 69
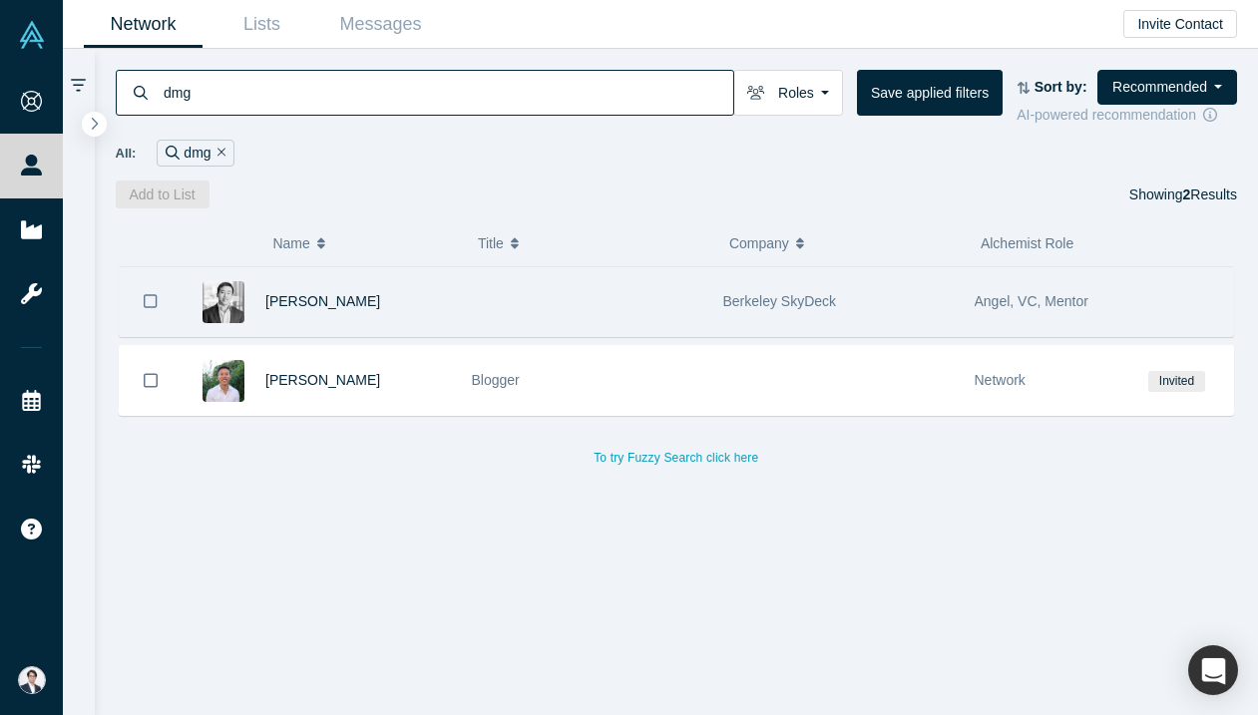
click at [934, 306] on div "Berkeley SkyDeck" at bounding box center [838, 301] width 230 height 69
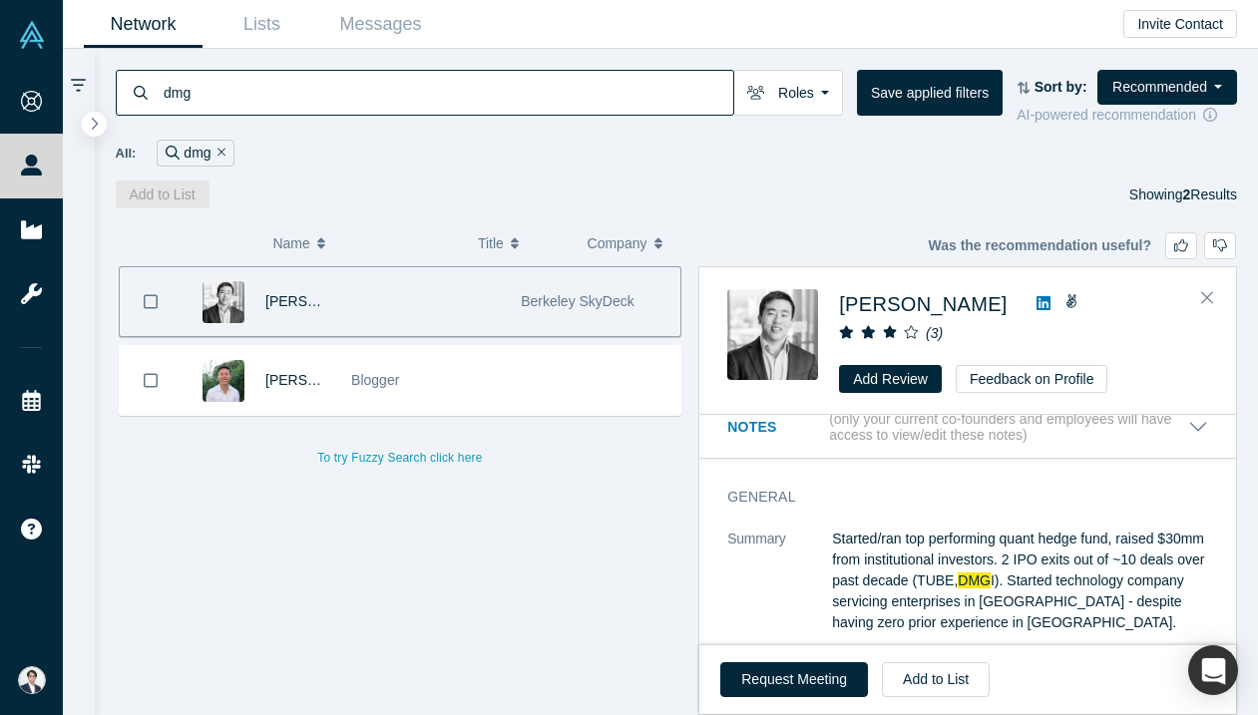
scroll to position [19, 0]
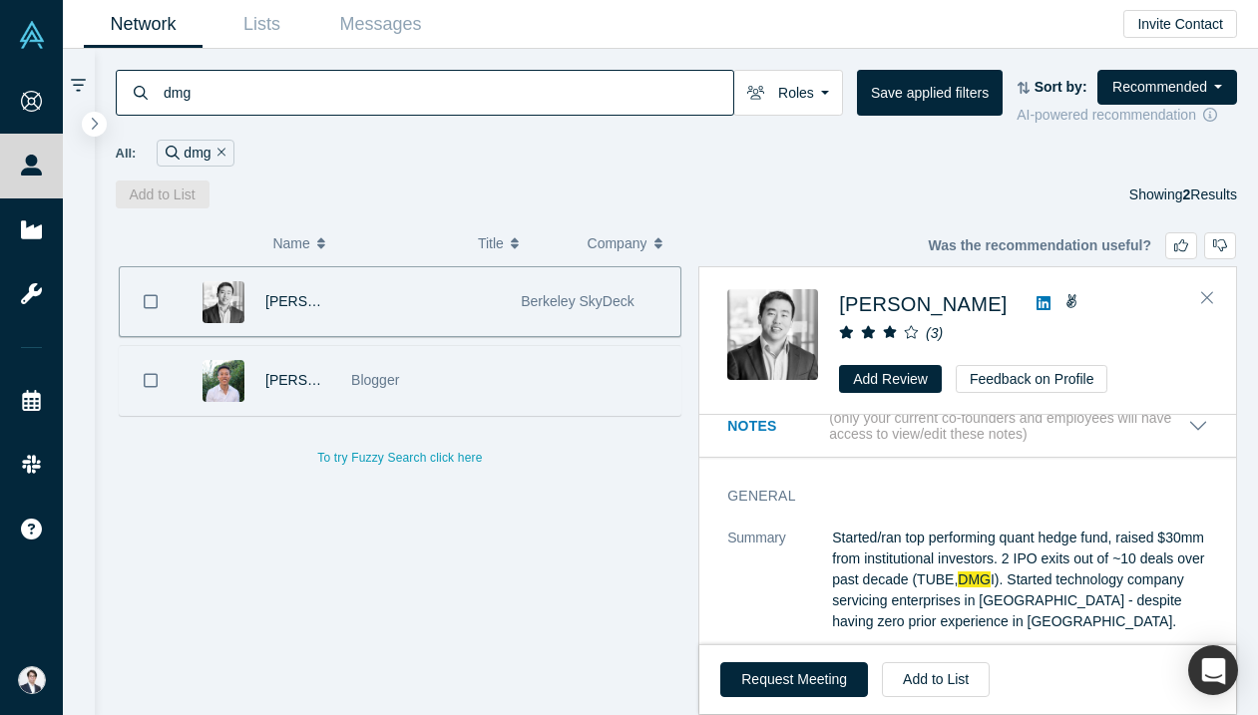
click at [582, 360] on div at bounding box center [596, 380] width 170 height 69
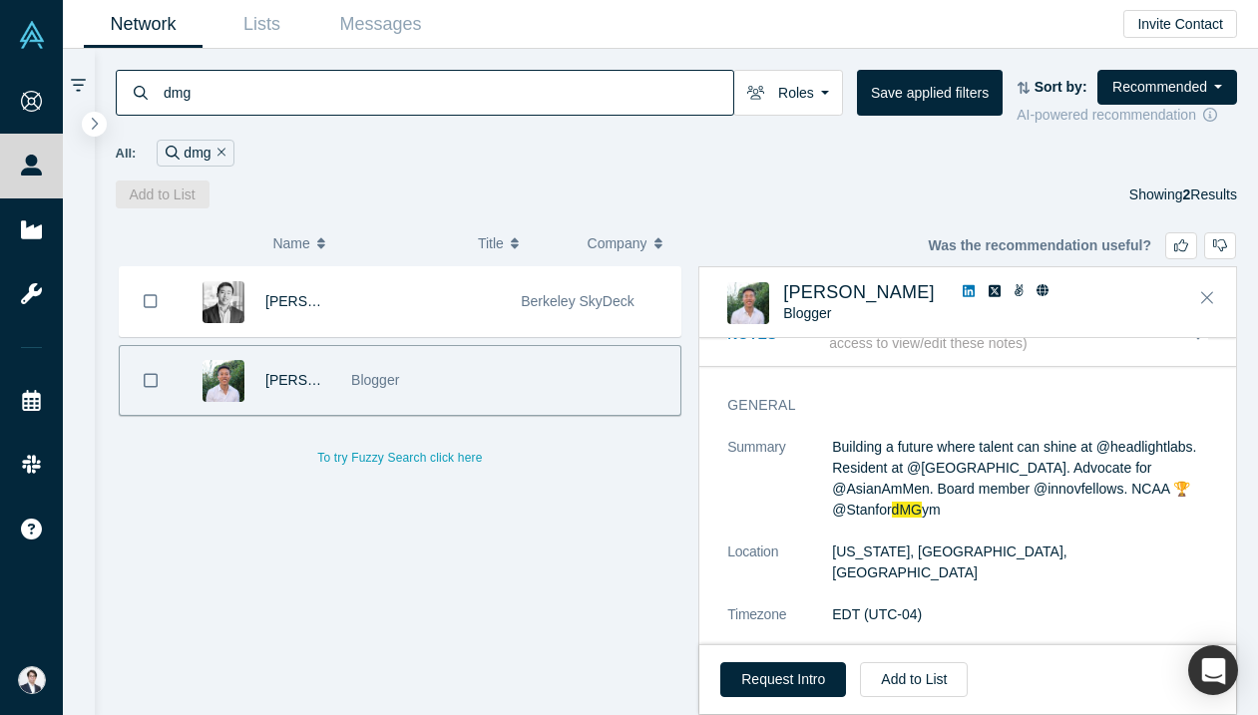
scroll to position [36, 0]
click at [1252, 452] on div "( 0 ) Name Title Company Alchemist Role [PERSON_NAME] SkyDeck [PERSON_NAME] Blo…" at bounding box center [677, 461] width 1164 height 507
